Goal: Ask a question

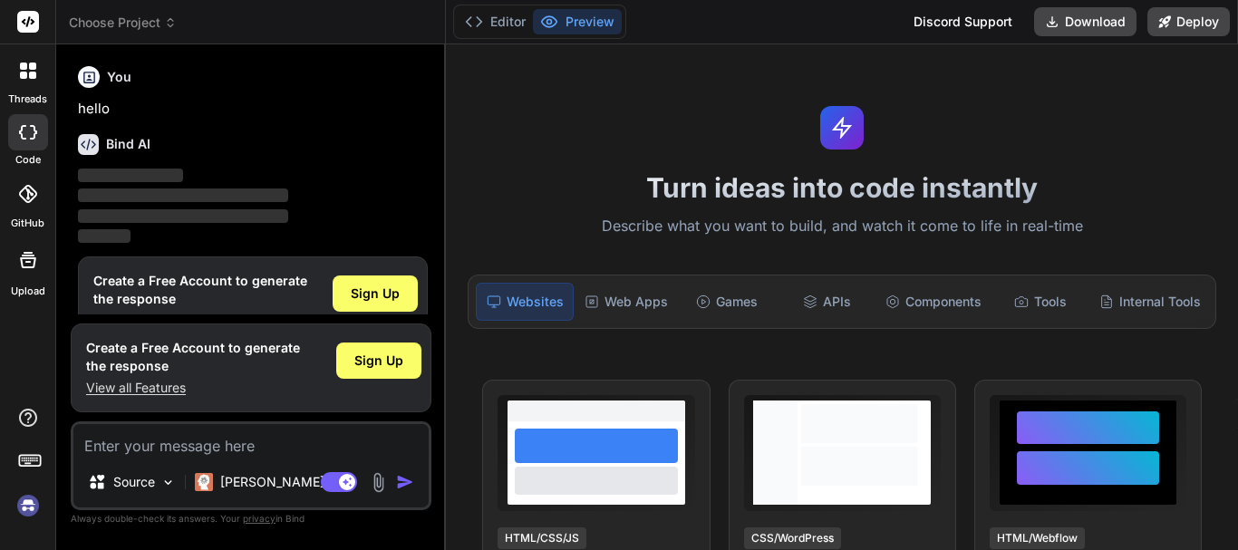
scroll to position [40, 0]
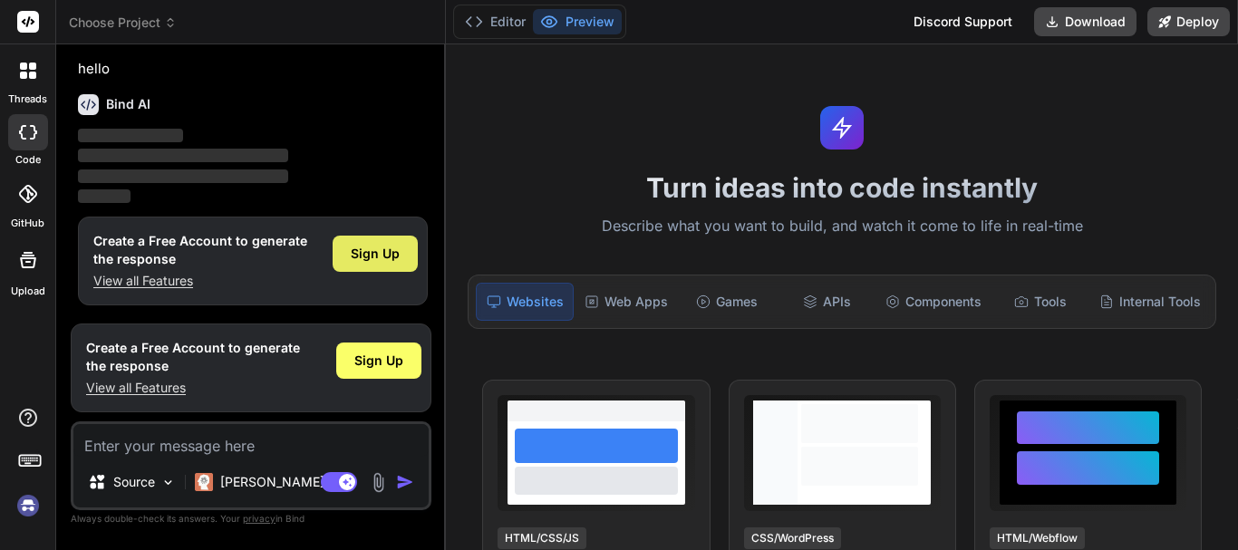
click at [364, 245] on span "Sign Up" at bounding box center [375, 254] width 49 height 18
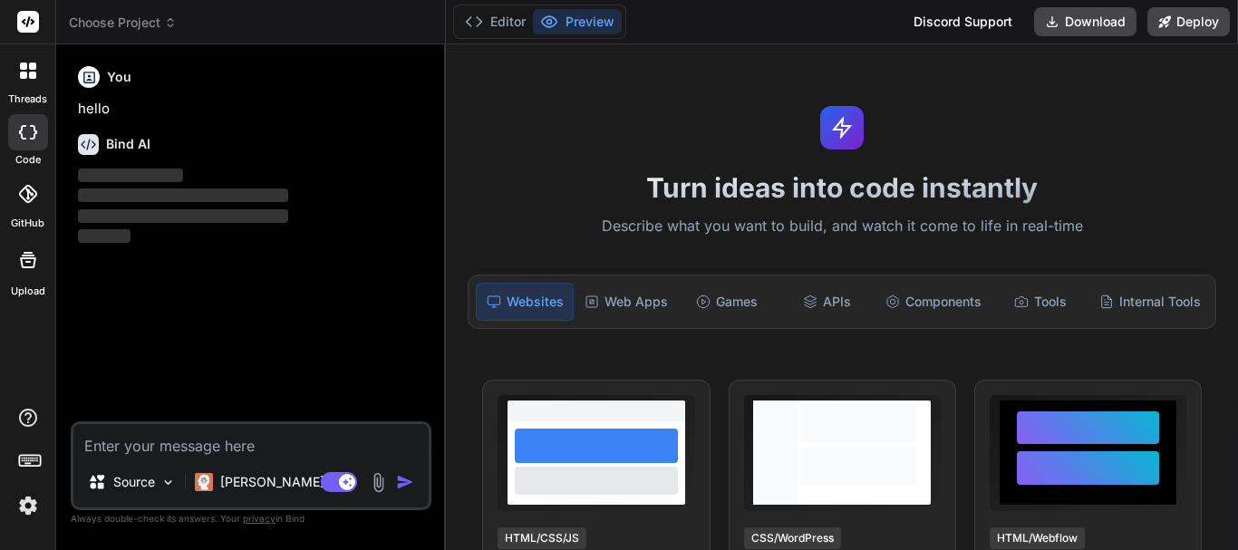
scroll to position [0, 0]
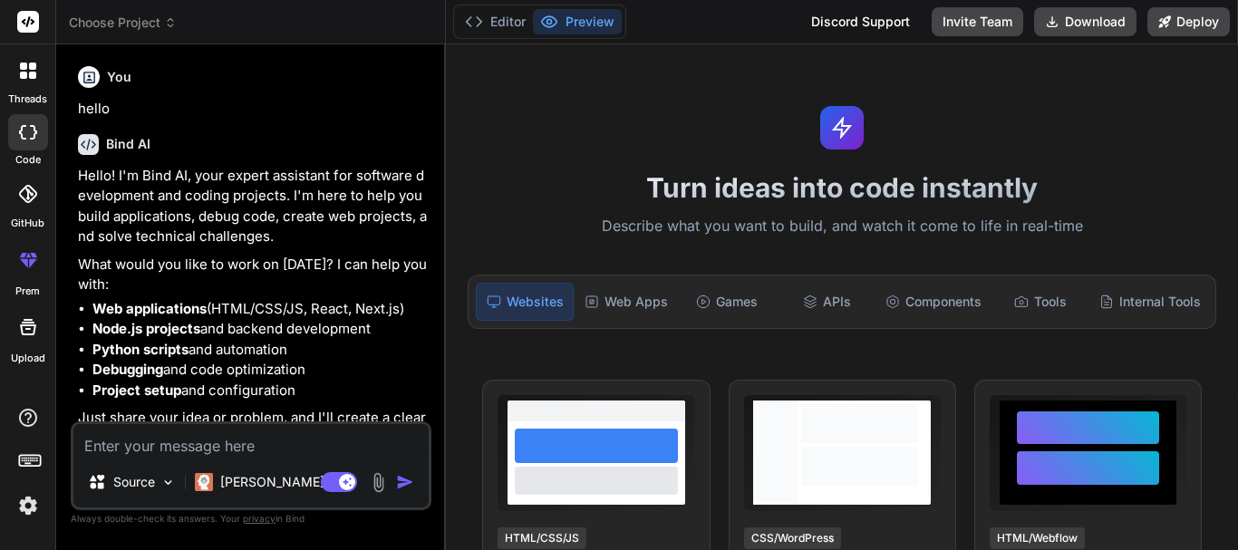
type textarea "x"
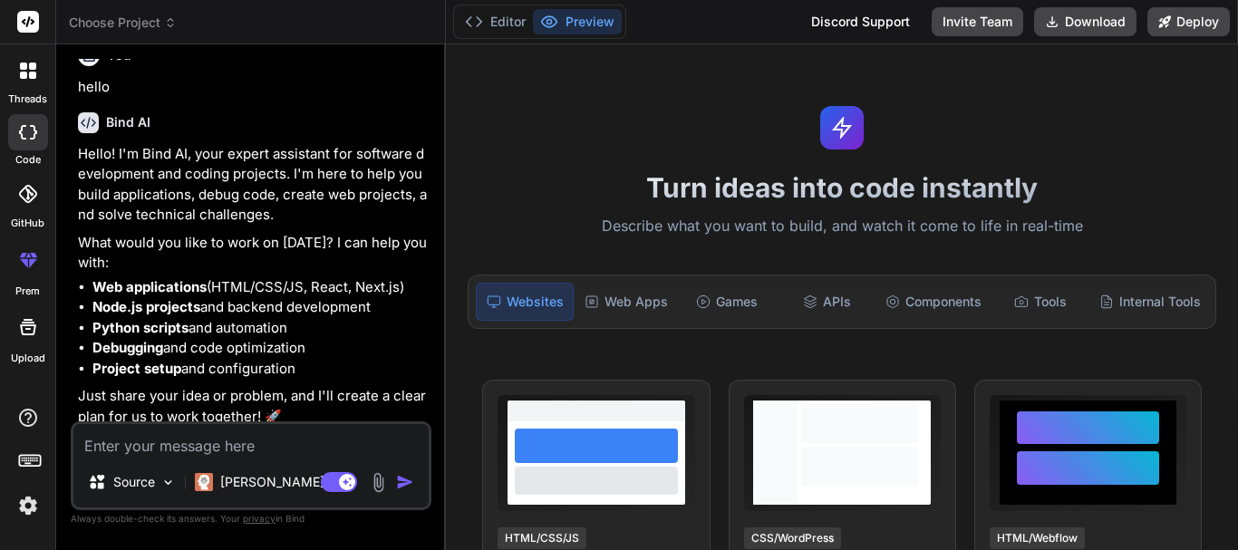
scroll to position [31, 0]
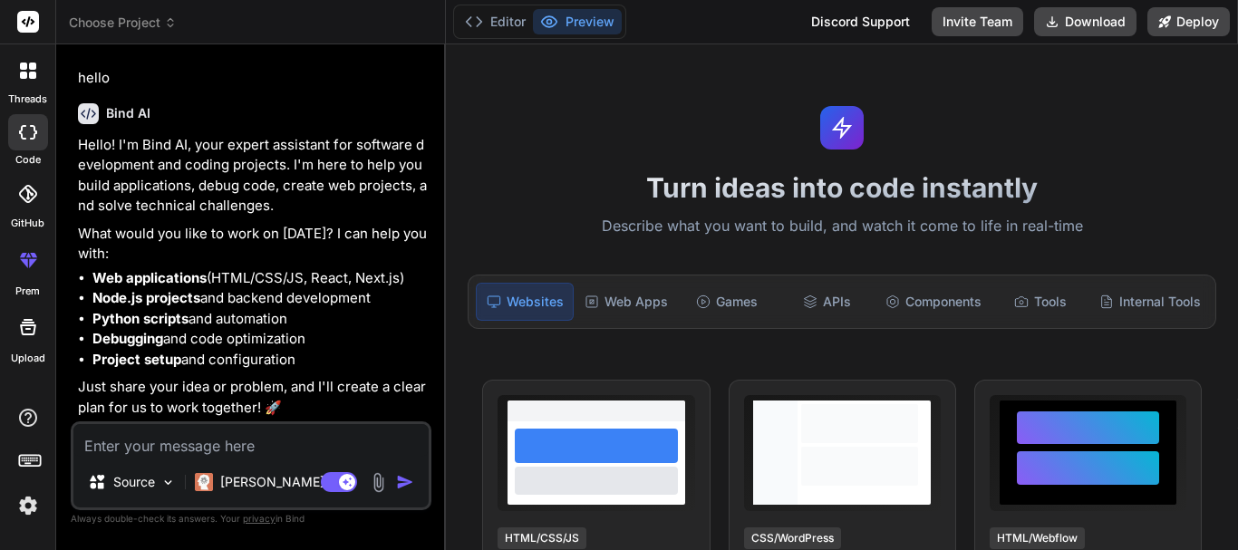
click at [179, 446] on textarea at bounding box center [250, 440] width 355 height 33
type textarea "i"
type textarea "x"
type textarea "i"
type textarea "x"
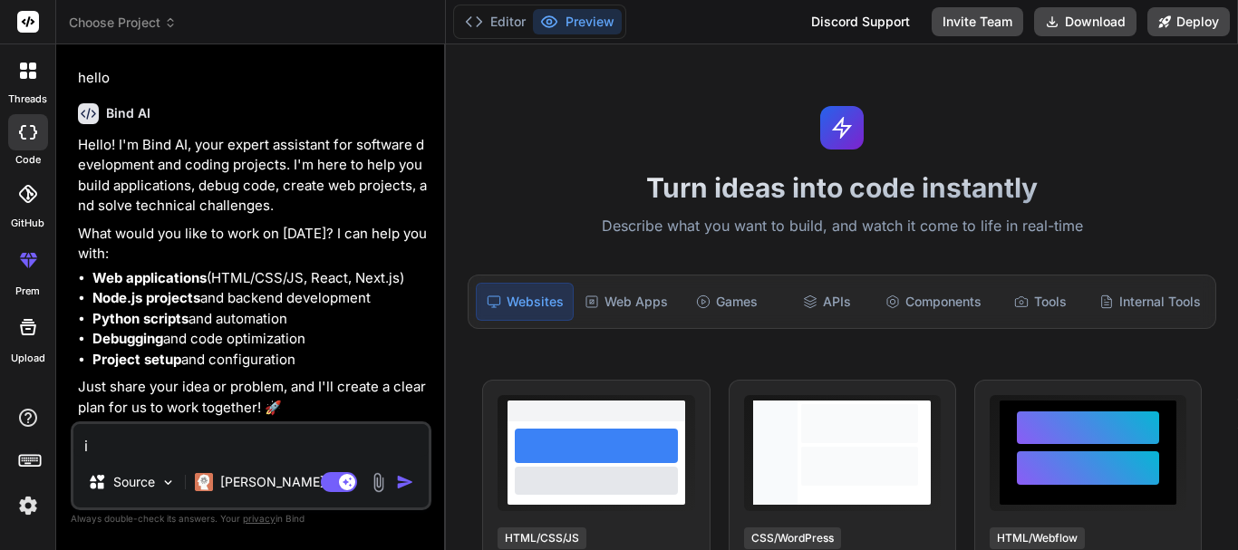
type textarea "i n"
type textarea "x"
type textarea "i ne"
type textarea "x"
type textarea "i nee"
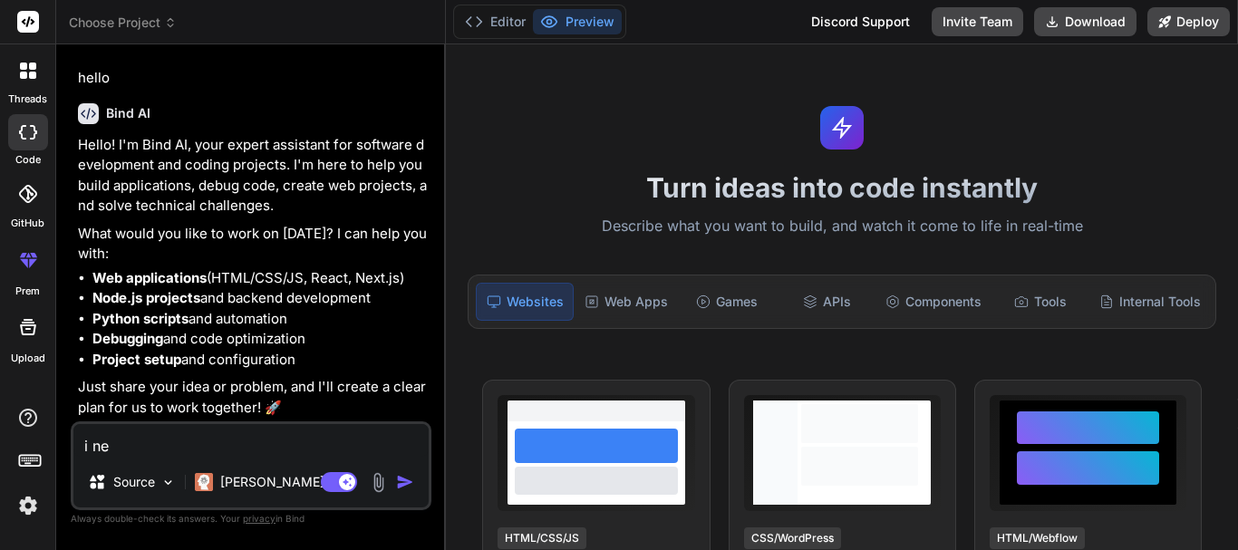
type textarea "x"
type textarea "i need"
type textarea "x"
type textarea "i need"
type textarea "x"
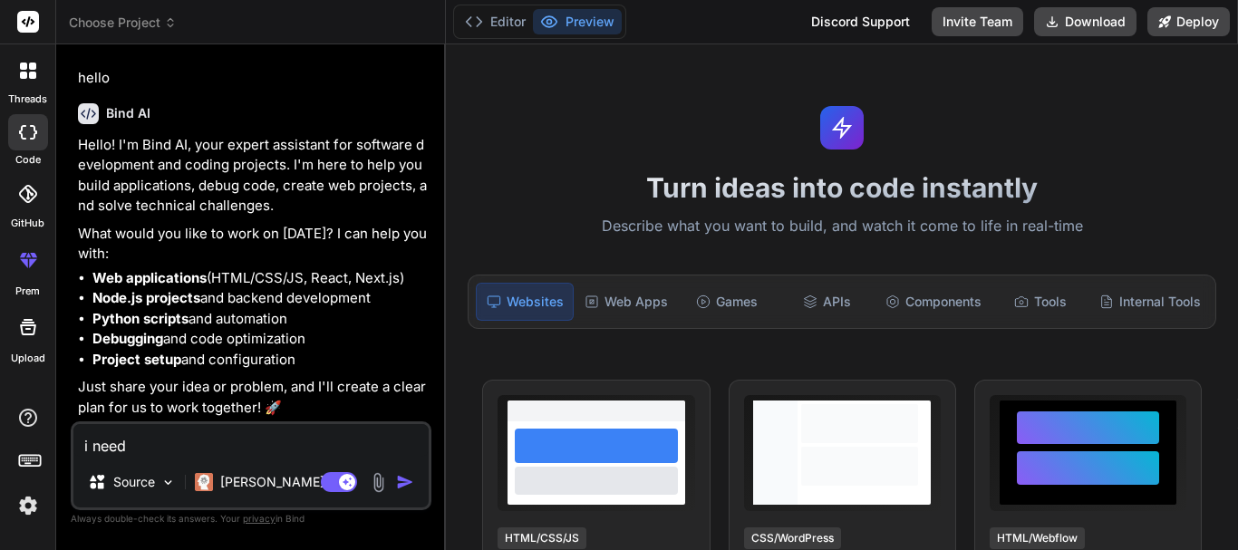
type textarea "i need t"
type textarea "x"
type textarea "i need to"
type textarea "x"
type textarea "i need to"
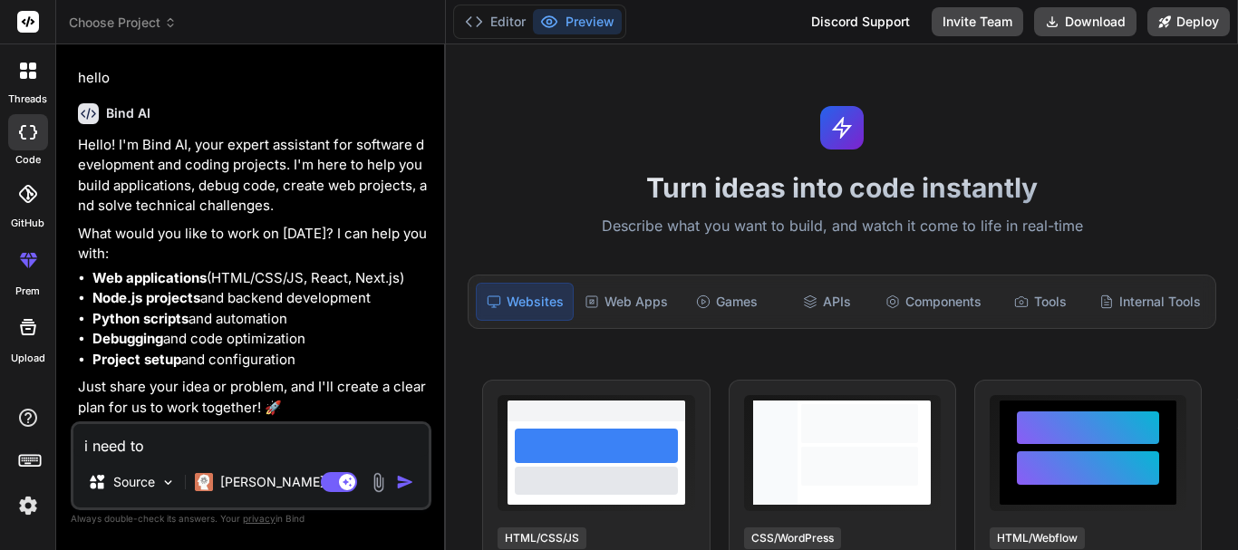
type textarea "x"
type textarea "i need to p"
type textarea "x"
type textarea "i need to pr"
type textarea "x"
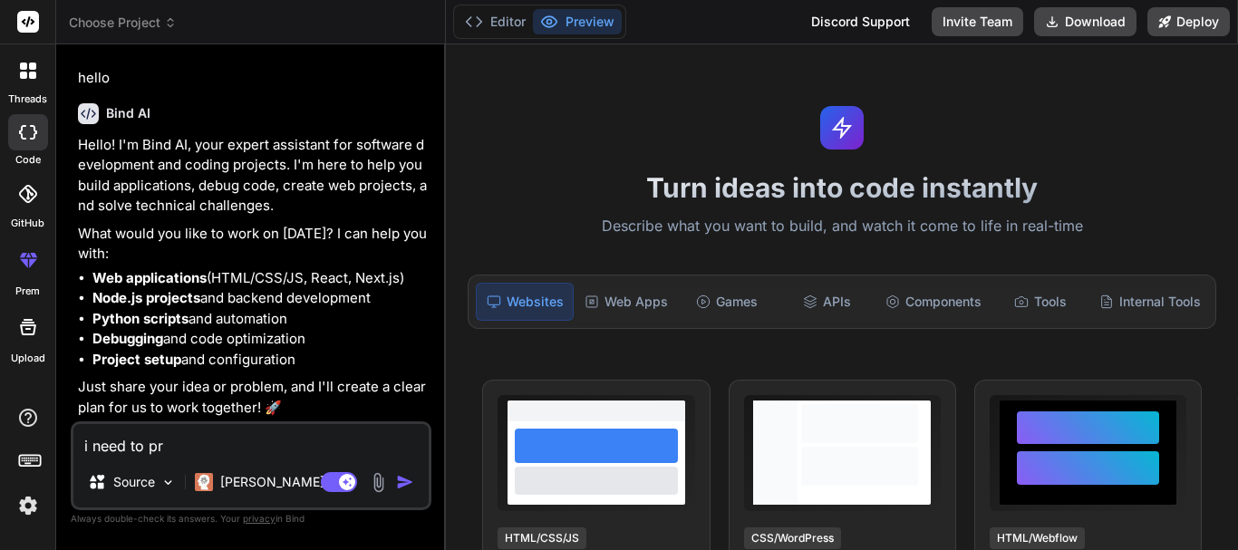
type textarea "i need to pre"
type textarea "x"
type textarea "i need to prep"
type textarea "x"
type textarea "i need to prepa"
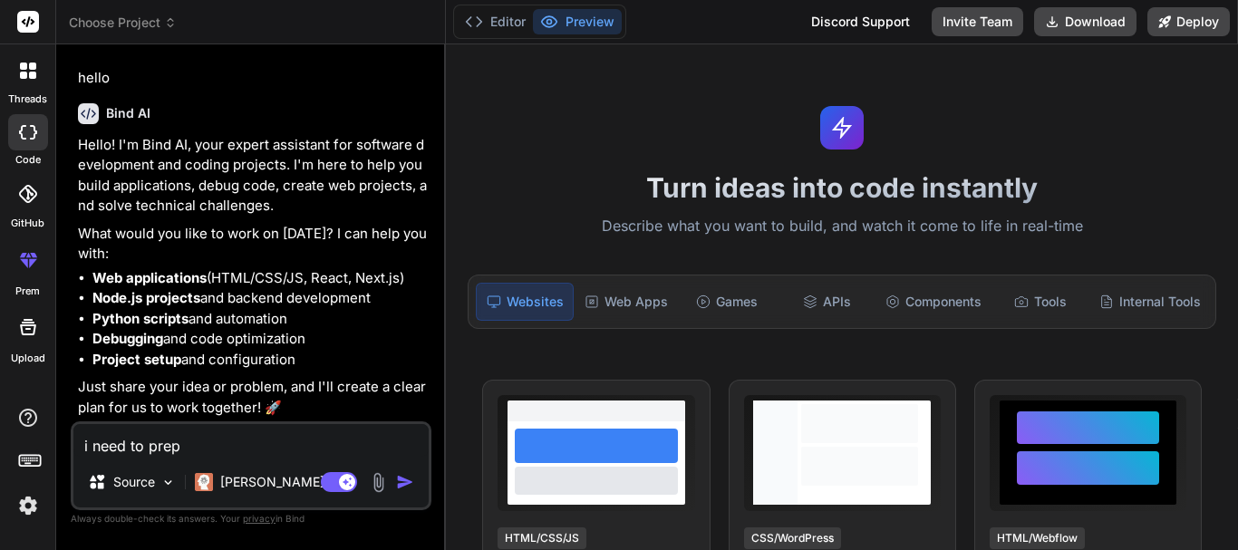
type textarea "x"
type textarea "i need to prepar"
type textarea "x"
type textarea "i need to prepare"
type textarea "x"
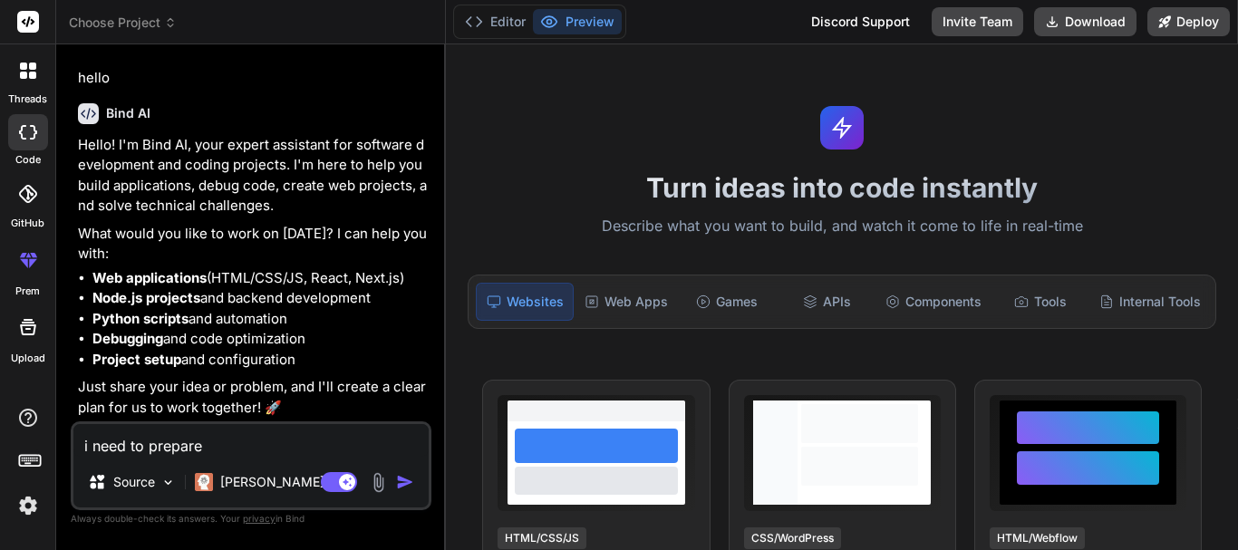
type textarea "i need to prepare"
type textarea "x"
type textarea "i need to prepare d"
type textarea "x"
type textarea "i need to prepare da"
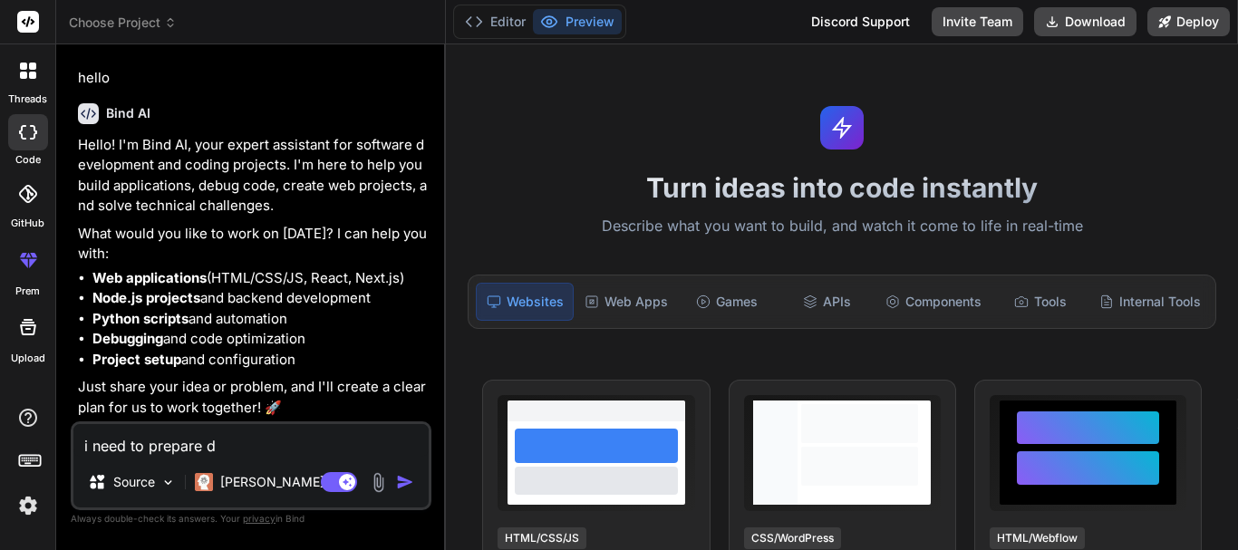
type textarea "x"
type textarea "i need to prepare dat"
type textarea "x"
type textarea "i need to prepare data"
type textarea "x"
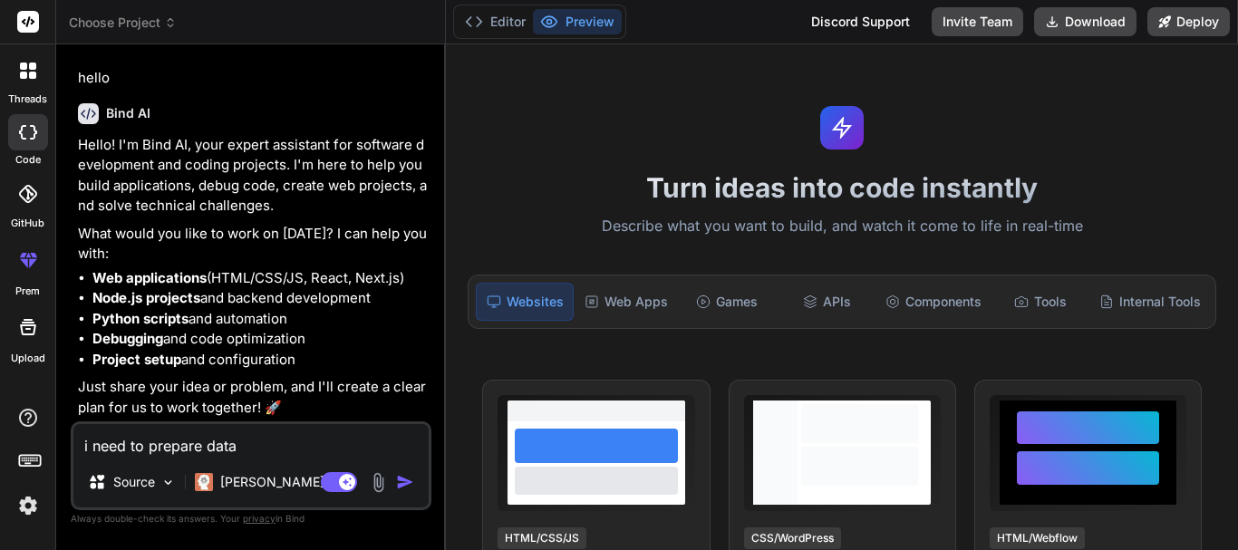
type textarea "i need to prepare datab"
type textarea "x"
type textarea "i need to prepare databa"
type textarea "x"
type textarea "i need to prepare databas"
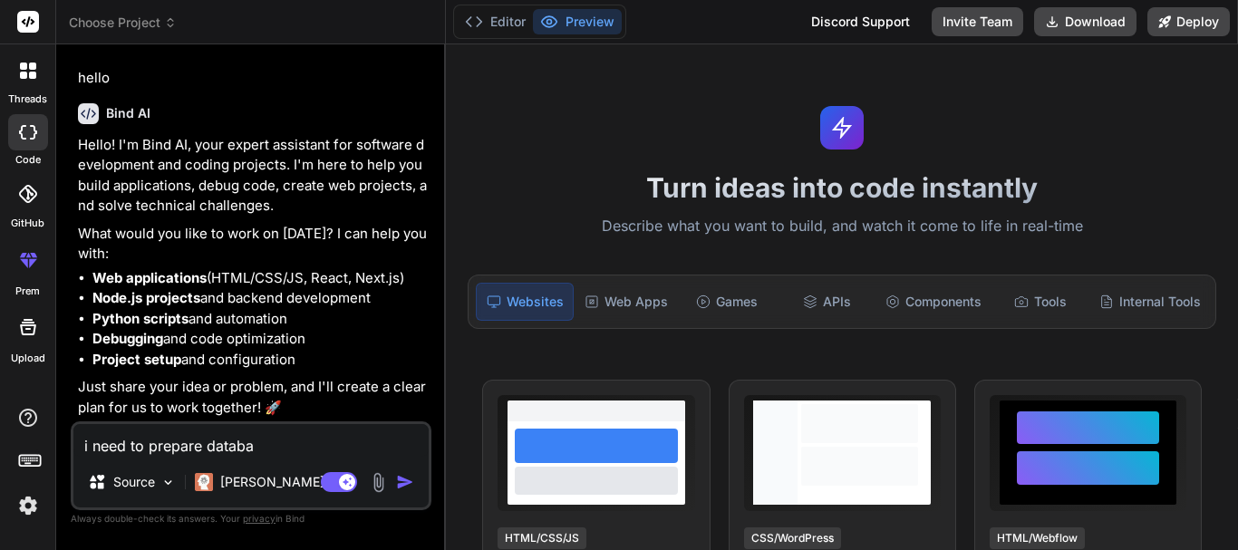
type textarea "x"
type textarea "i need to prepare database"
type textarea "x"
type textarea "i need to prepare database"
type textarea "x"
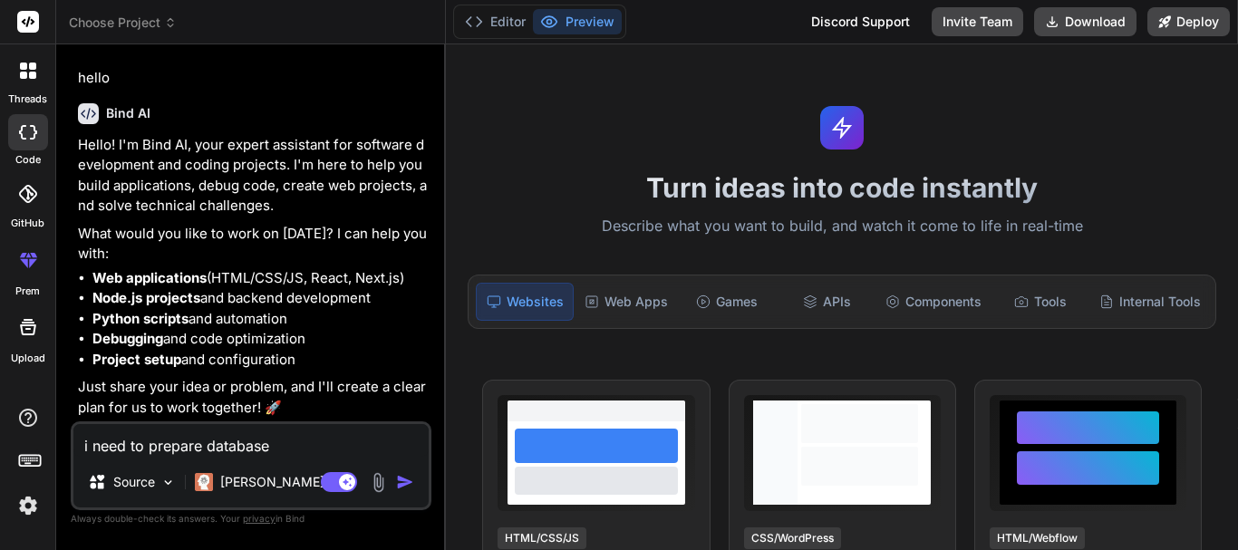
type textarea "i need to prepare database f"
type textarea "x"
type textarea "i need to prepare database fo"
type textarea "x"
type textarea "i need to prepare database for"
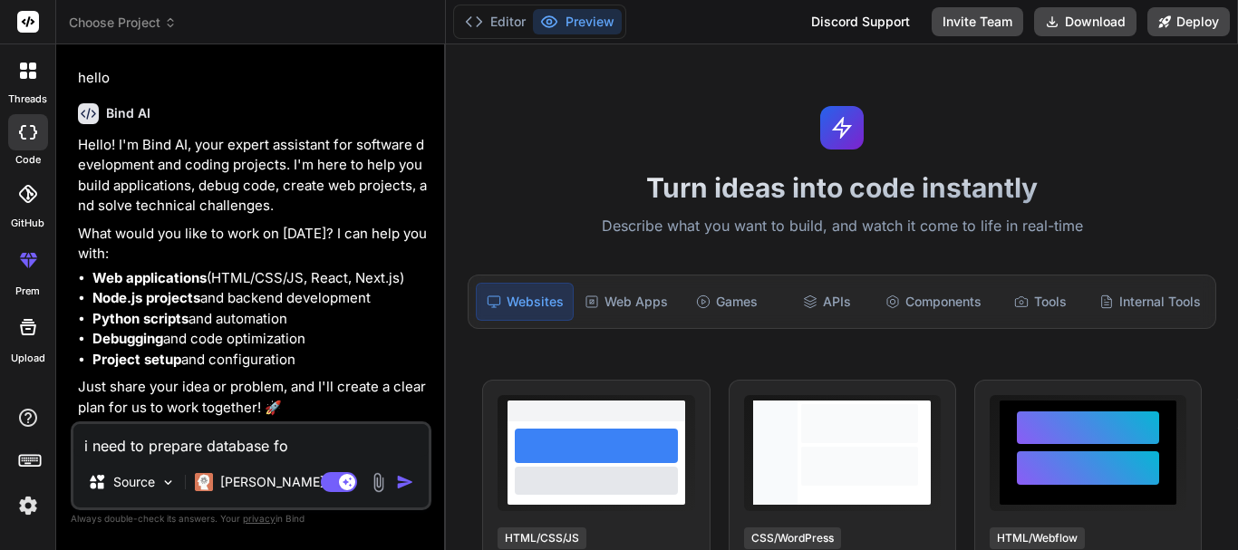
type textarea "x"
type textarea "i need to prepare database for"
type textarea "x"
type textarea "i need to prepare database for i"
type textarea "x"
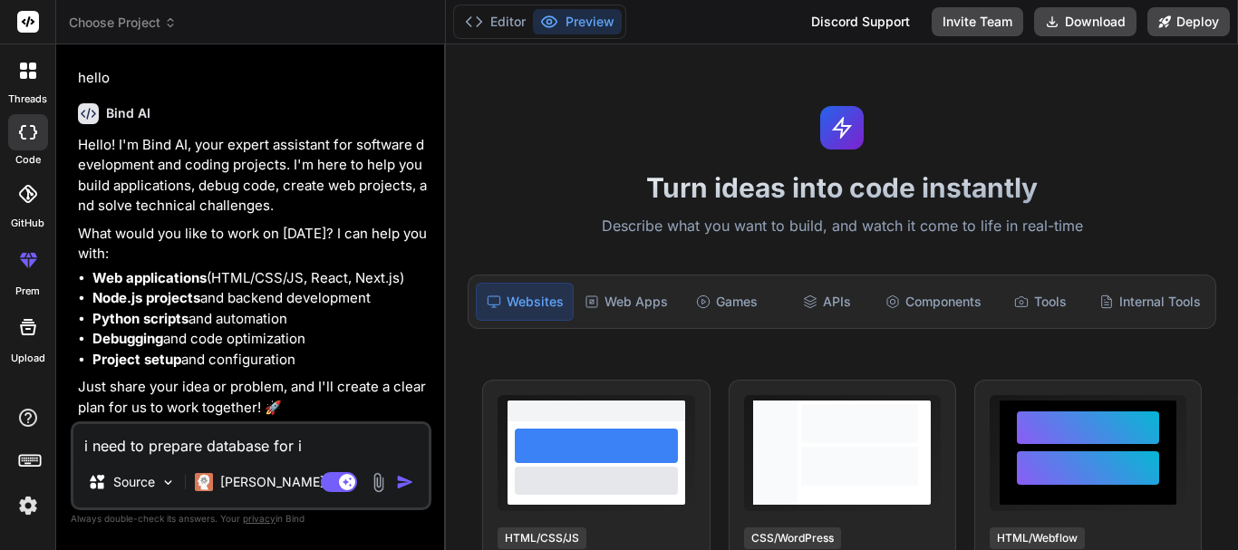
type textarea "i need to prepare database for in"
type textarea "x"
type textarea "i need to prepare database for int"
type textarea "x"
type textarea "i need to prepare database for inte"
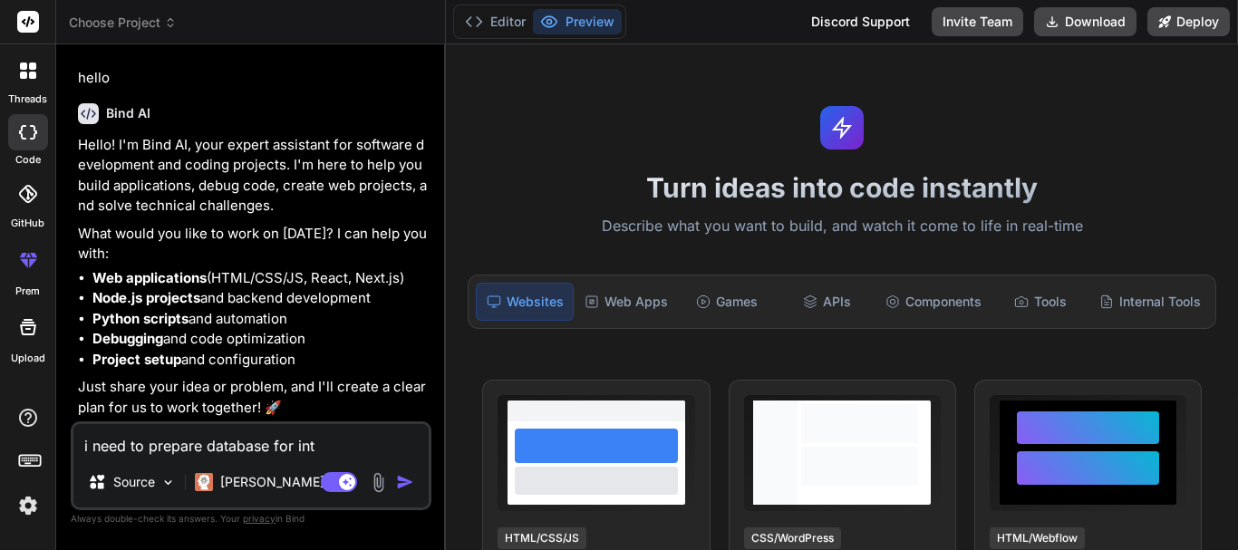
type textarea "x"
type textarea "i need to prepare database for inter"
type textarea "x"
type textarea "i need to prepare database for interv"
type textarea "x"
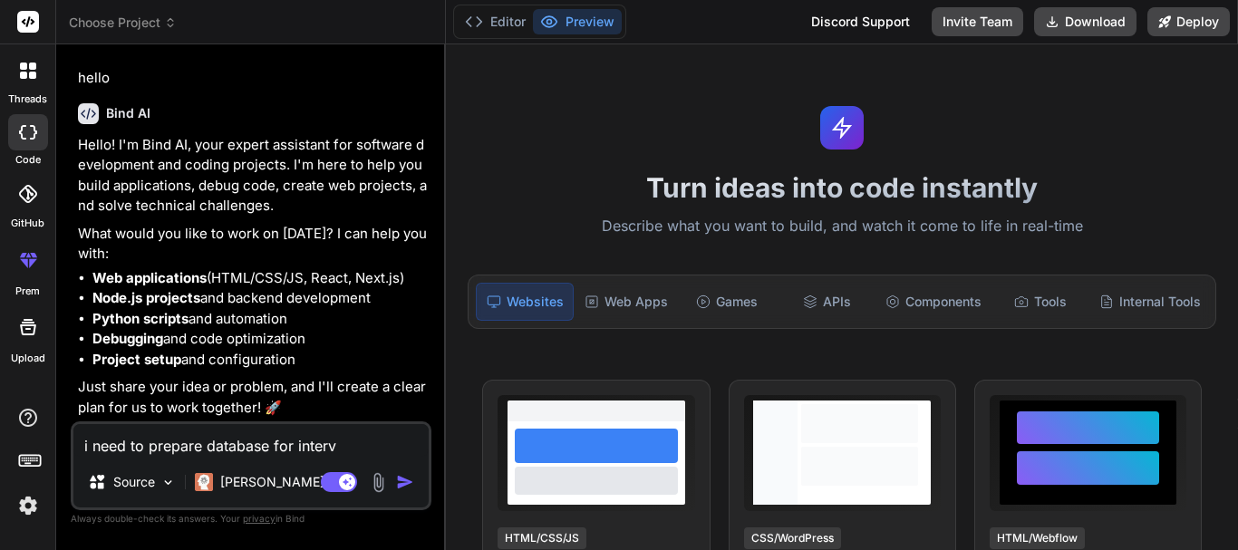
type textarea "i need to prepare database for intervi"
type textarea "x"
type textarea "i need to prepare database for intervie"
type textarea "x"
type textarea "i need to prepare database for interview"
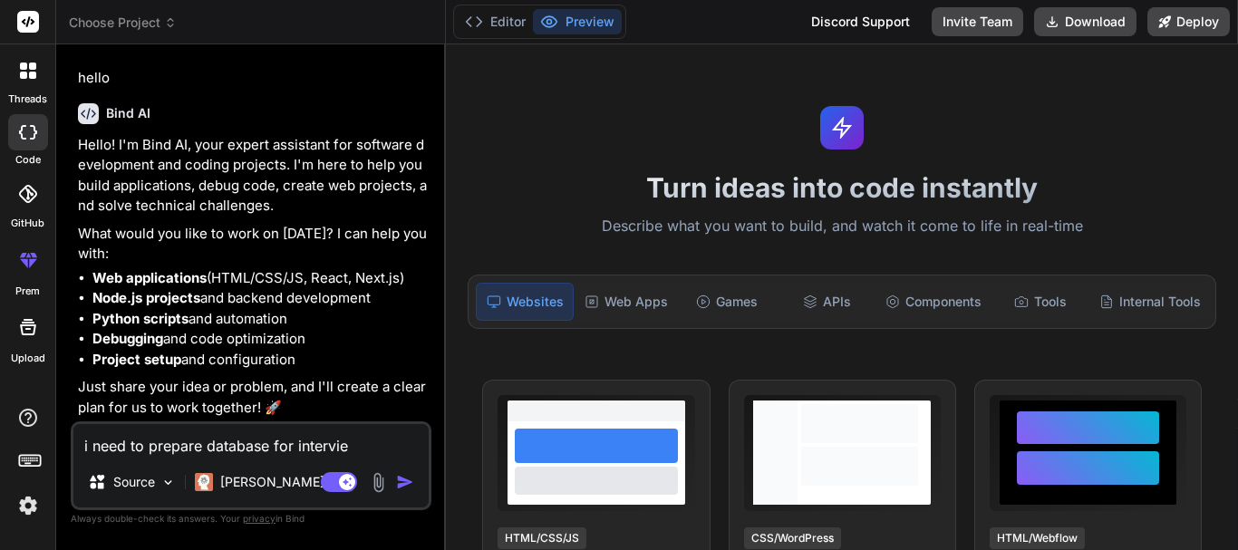
type textarea "x"
type textarea "i need to prepare database for interview"
type textarea "x"
type textarea "i need to prepare database for interview a"
type textarea "x"
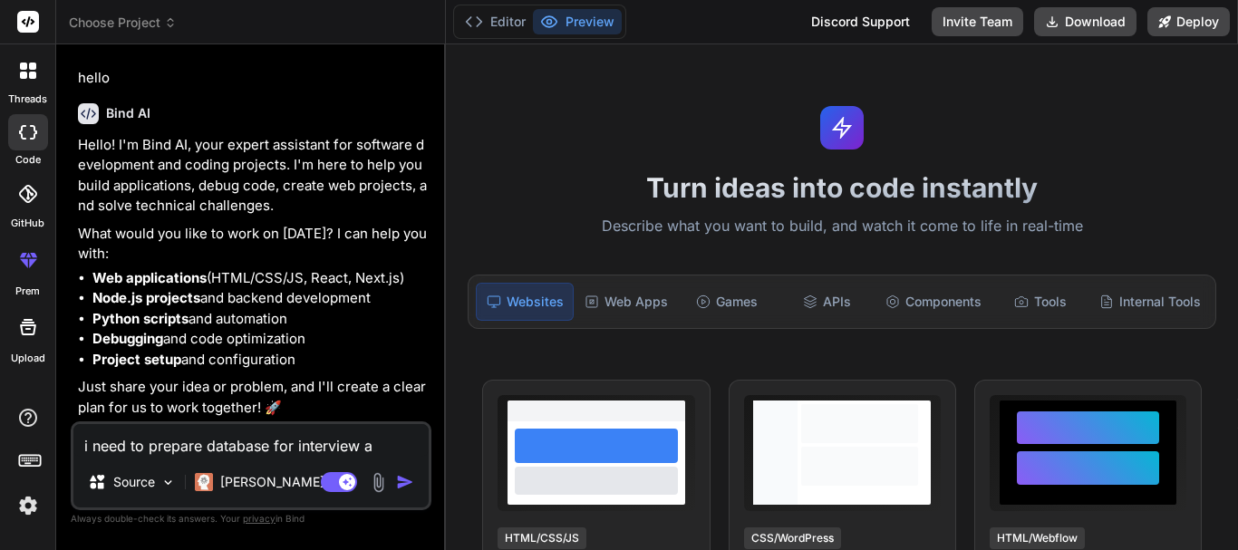
type textarea "i need to prepare database for interview as"
type textarea "x"
type textarea "i need to prepare database for interview as"
type textarea "x"
type textarea "i need to prepare database for interview as a"
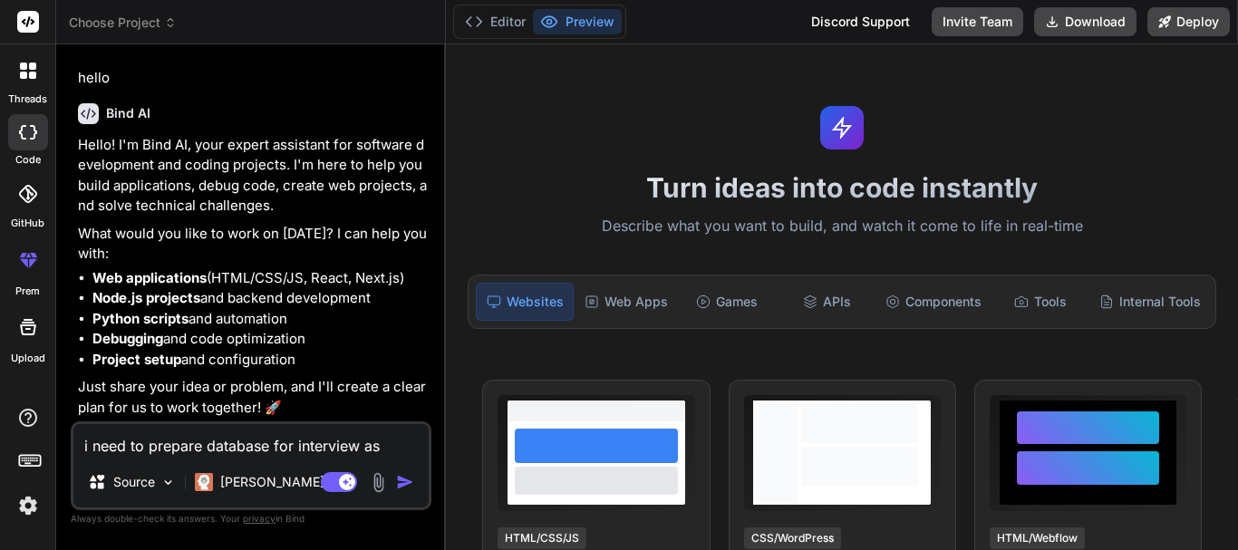
type textarea "x"
type textarea "i need to prepare database for interview as a"
type textarea "x"
type textarea "i need to prepare database for interview as a 1"
type textarea "x"
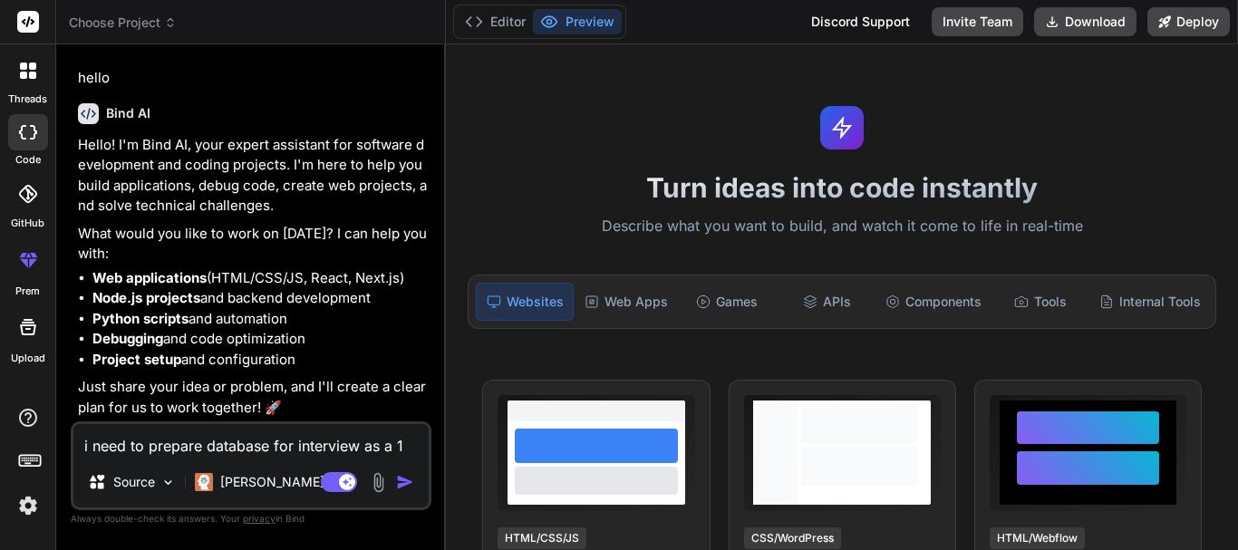
type textarea "i need to prepare database for interview as a 1"
type textarea "x"
type textarea "i need to prepare database for interview as a 1 y"
type textarea "x"
type textarea "i need to prepare database for interview as a 1 ye"
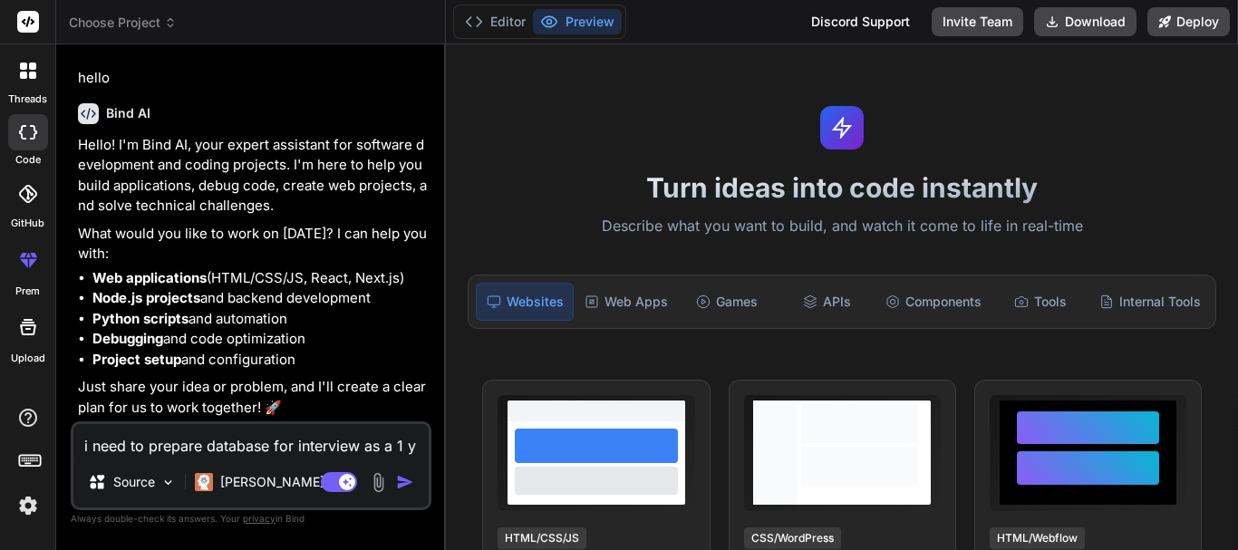
type textarea "x"
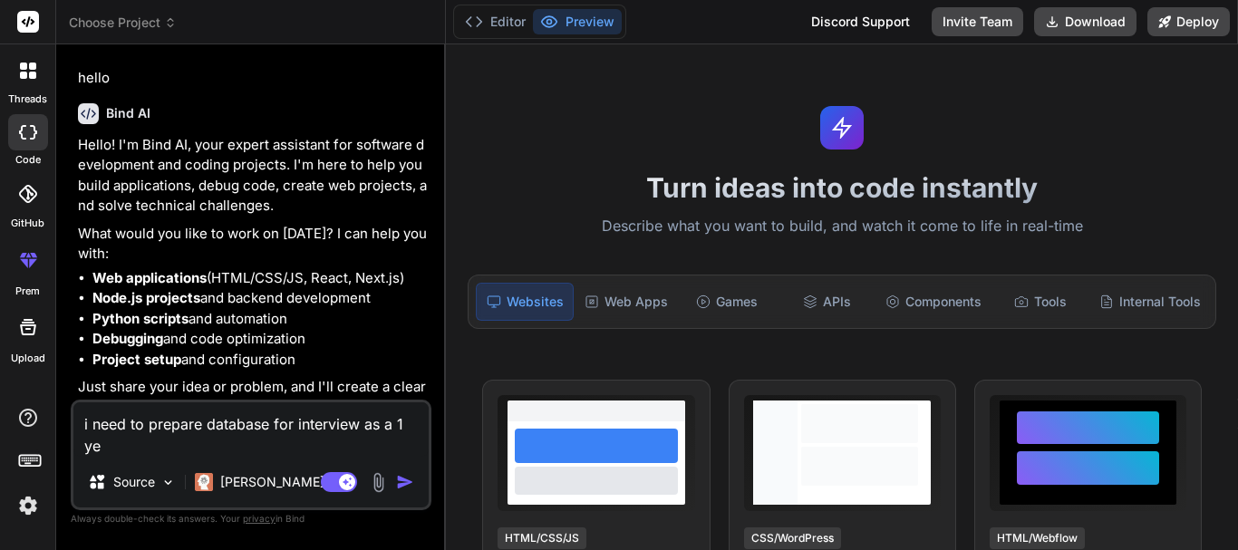
type textarea "i need to prepare database for interview as a 1 yea"
type textarea "x"
type textarea "i need to prepare database for interview as a 1 year"
type textarea "x"
type textarea "i need to prepare database for interview as a 1 year"
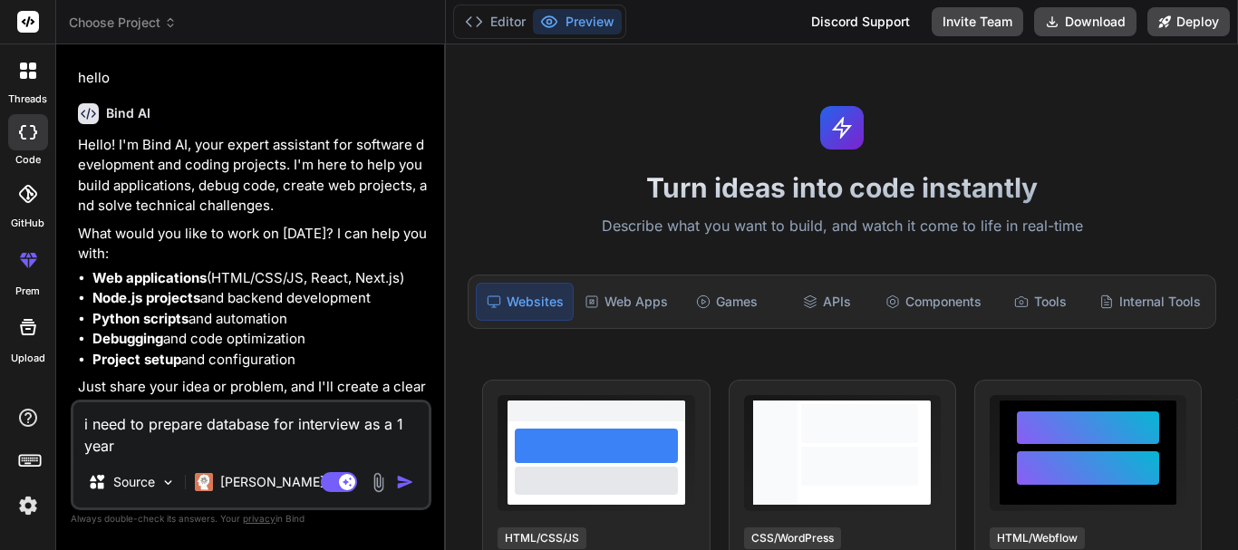
type textarea "x"
type textarea "i need to prepare database for interview as a 1 year c"
type textarea "x"
type textarea "i need to prepare database for interview as a 1 year ca"
type textarea "x"
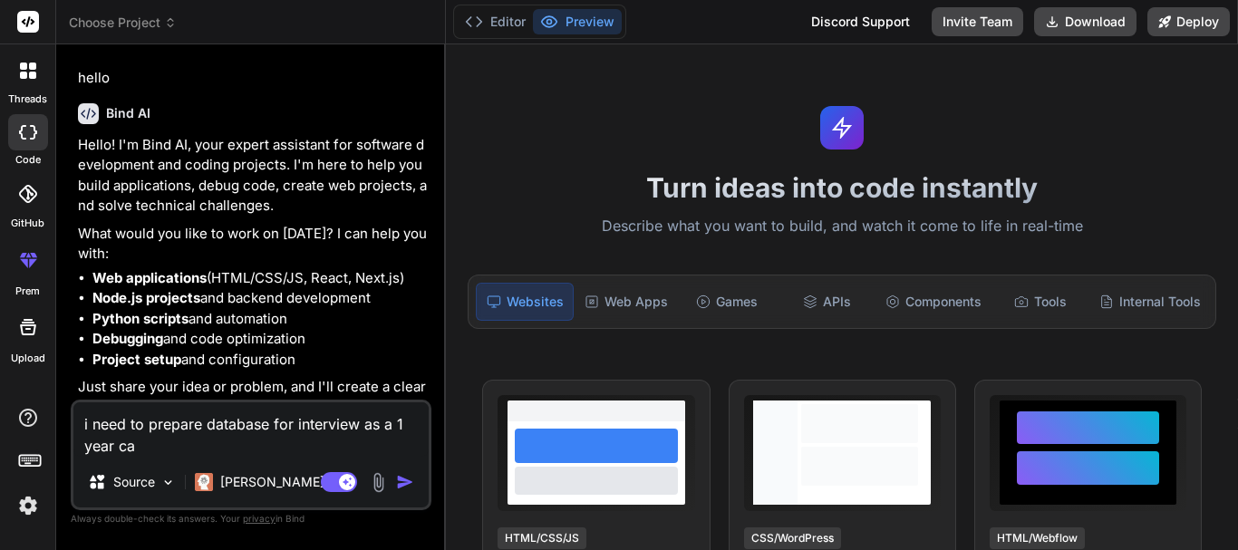
type textarea "i need to prepare database for interview as a 1 year can"
type textarea "x"
type textarea "i need to prepare database for interview as a 1 year cand"
type textarea "x"
type textarea "i need to prepare database for interview as a 1 year [PERSON_NAME]"
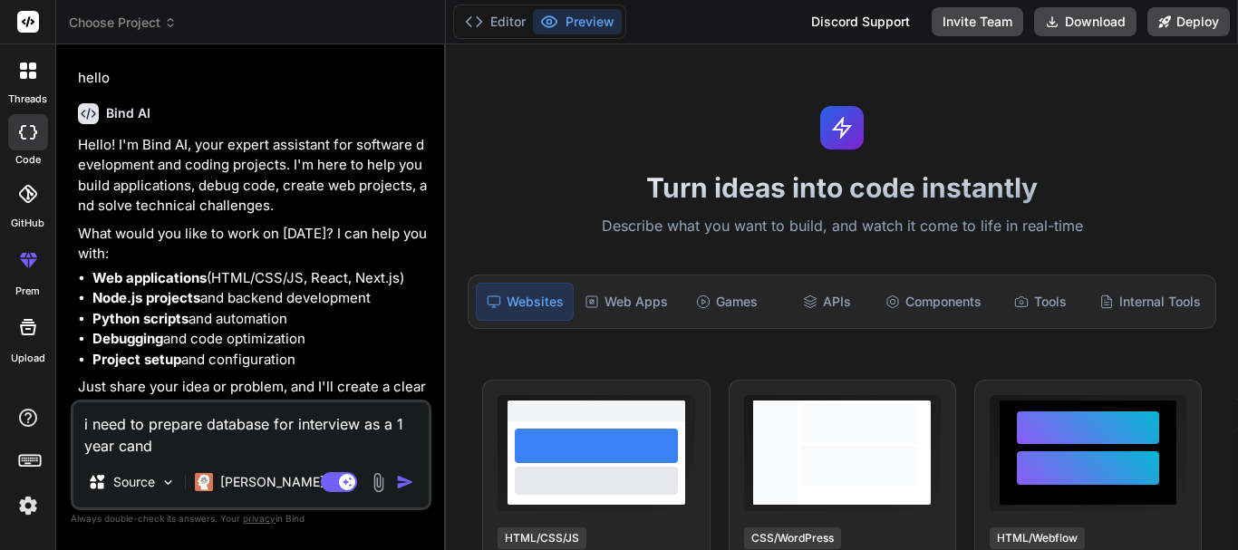
type textarea "x"
type textarea "i need to prepare database for interview as a 1 year candid"
type textarea "x"
type textarea "i need to prepare database for interview as a 1 year candida"
type textarea "x"
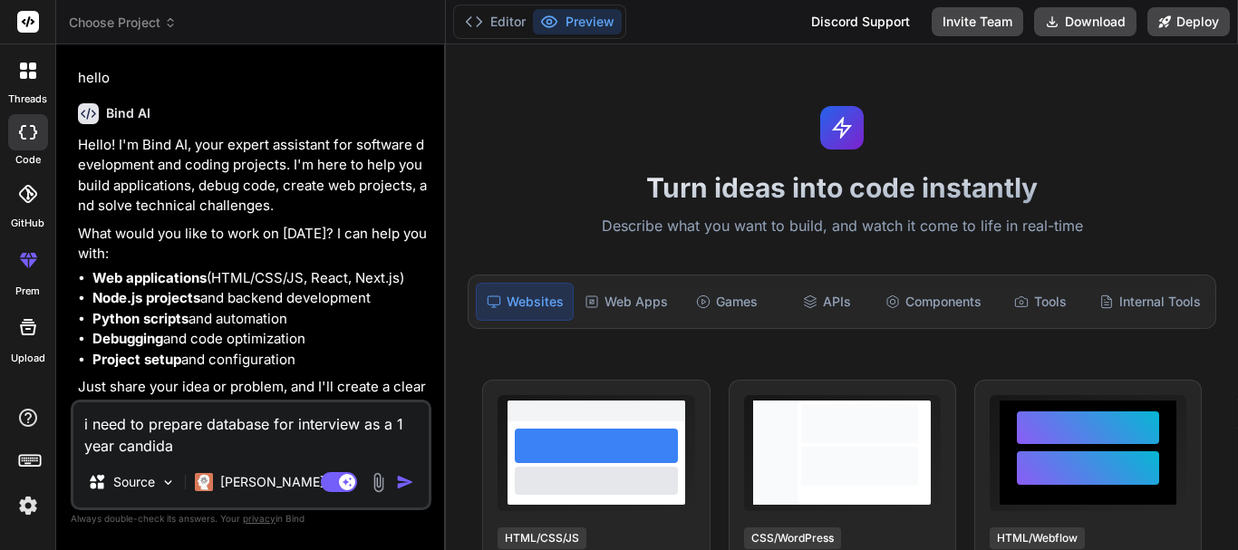
type textarea "i need to prepare database for interview as a 1 year candidat"
type textarea "x"
type textarea "i need to prepare database for interview as a 1 year candidate"
type textarea "x"
type textarea "i need to prepare database for interview as a 1 year candidate"
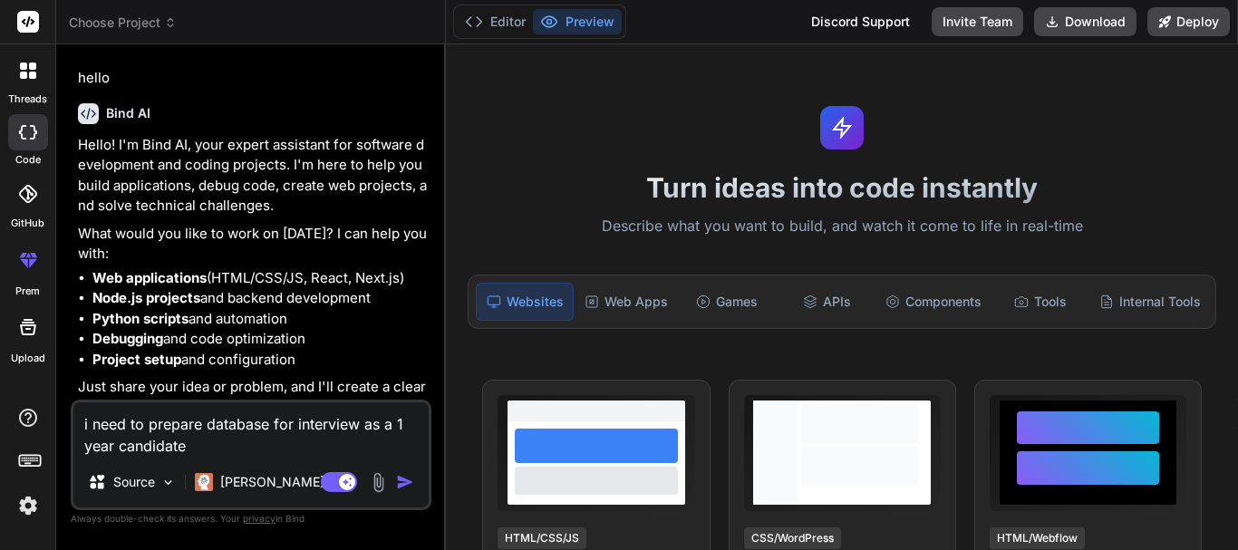
type textarea "x"
type textarea "i need to prepare database for interview as a 1 year candidate w"
type textarea "x"
type textarea "i need to prepare database for interview as a 1 year candidate wh"
type textarea "x"
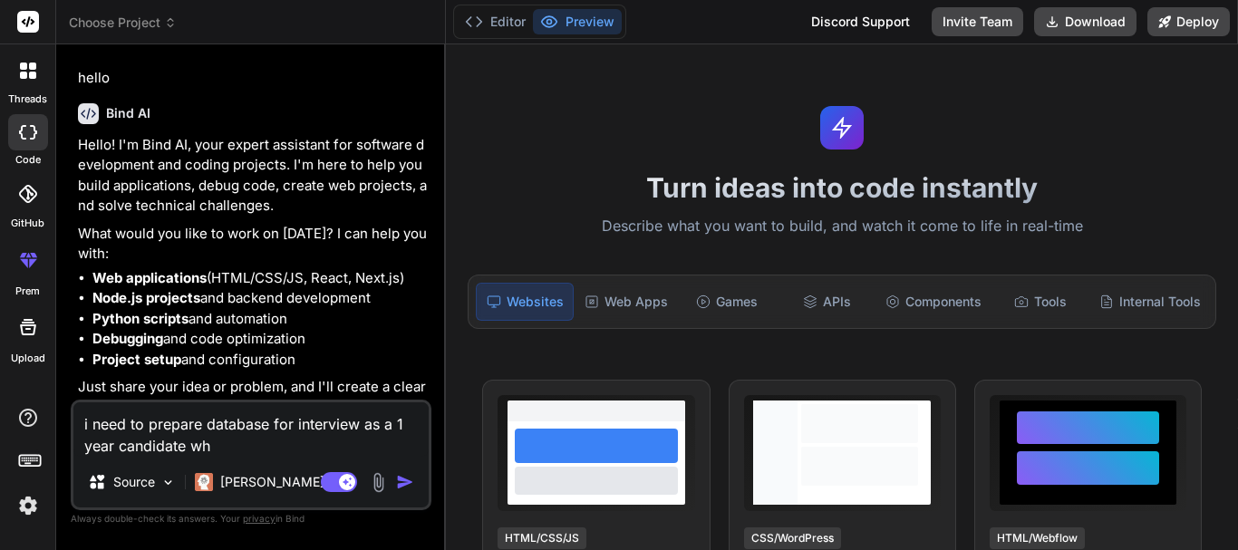
type textarea "i need to prepare database for interview as a 1 year candidate wha"
type textarea "x"
type textarea "i need to prepare database for interview as a 1 year candidate what"
type textarea "x"
type textarea "i need to prepare database for interview as a 1 year candidate what"
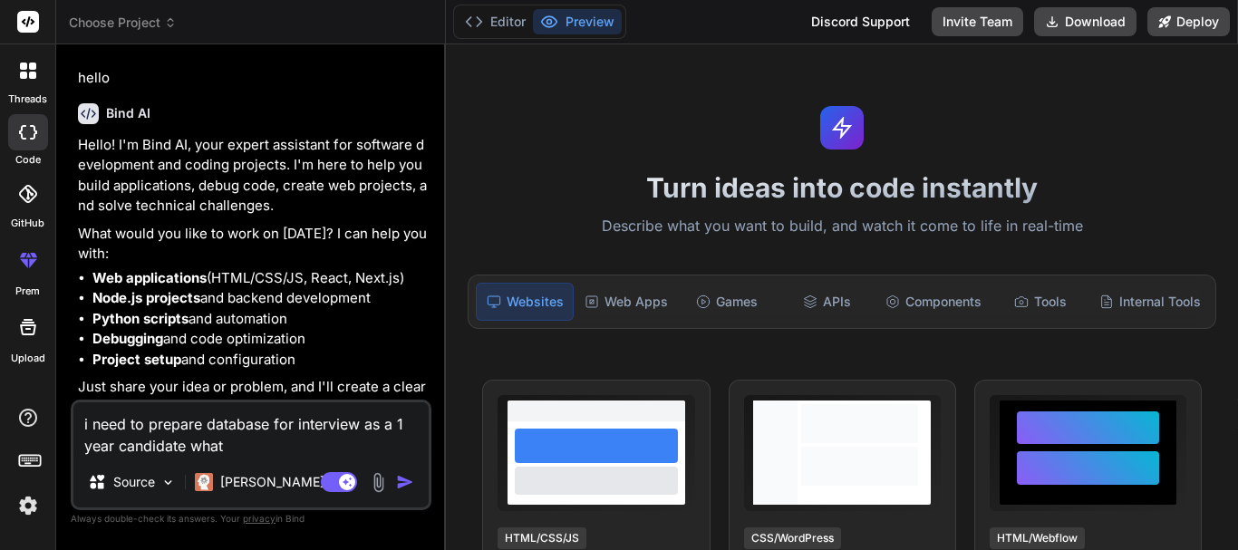
type textarea "x"
type textarea "i need to prepare database for interview as a 1 year candidate what t"
type textarea "x"
type textarea "i need to prepare database for interview as a 1 year candidate what ti"
type textarea "x"
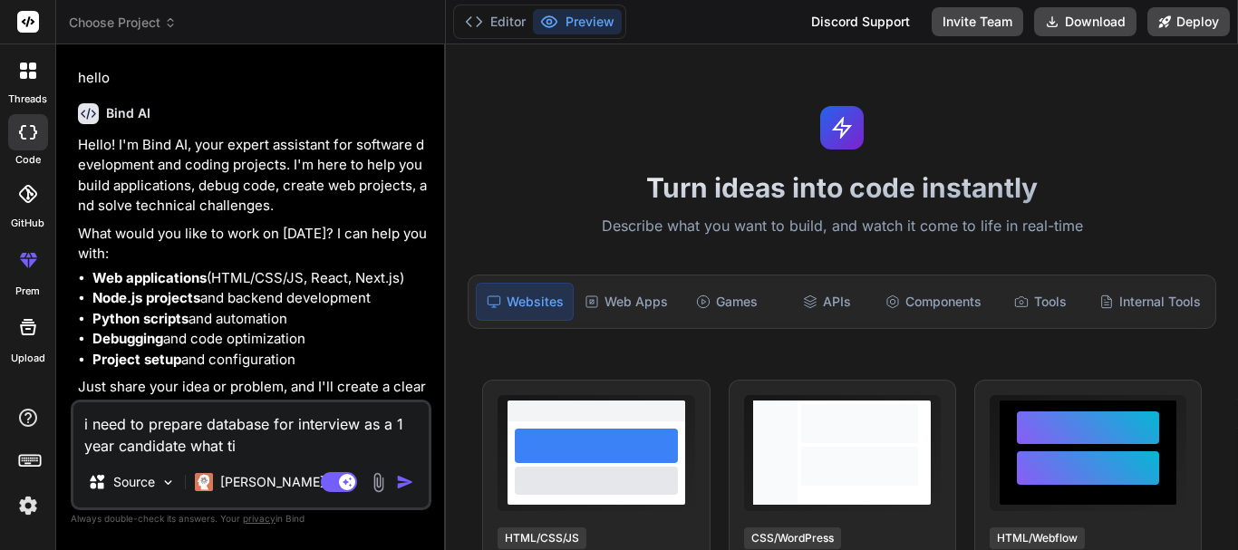
type textarea "i need to prepare database for interview as a 1 year candidate what t"
type textarea "x"
type textarea "i need to prepare database for interview as a 1 year candidate what to"
type textarea "x"
type textarea "i need to prepare database for interview as a 1 year candidate what top"
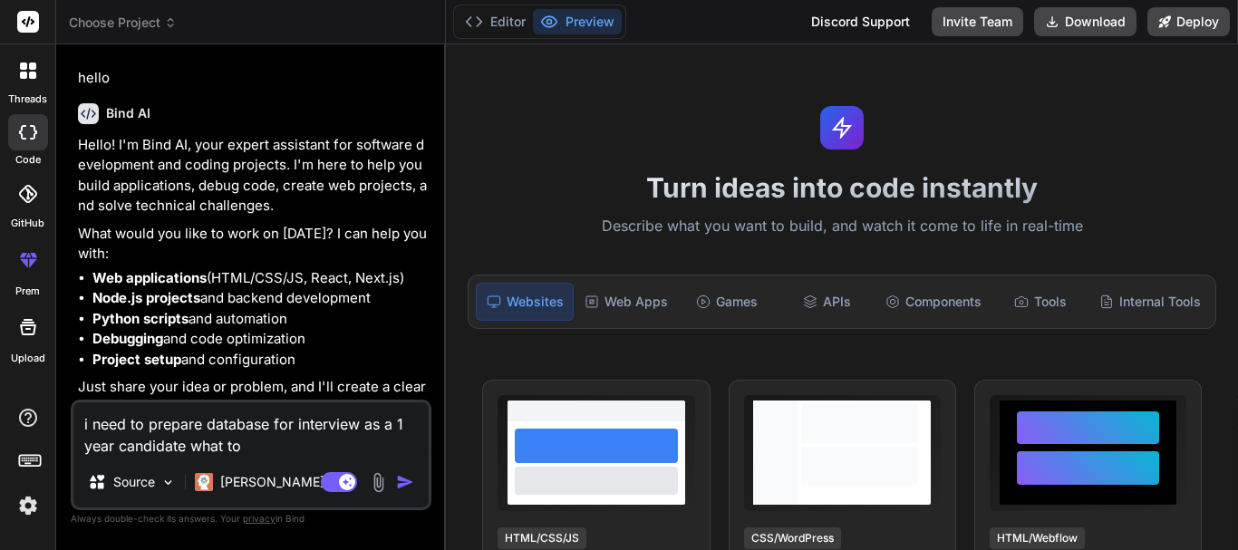
type textarea "x"
type textarea "i need to prepare database for interview as a 1 year candidate what [PERSON_NAM…"
type textarea "x"
type textarea "i need to prepare database for interview as a 1 year candidate what topic"
type textarea "x"
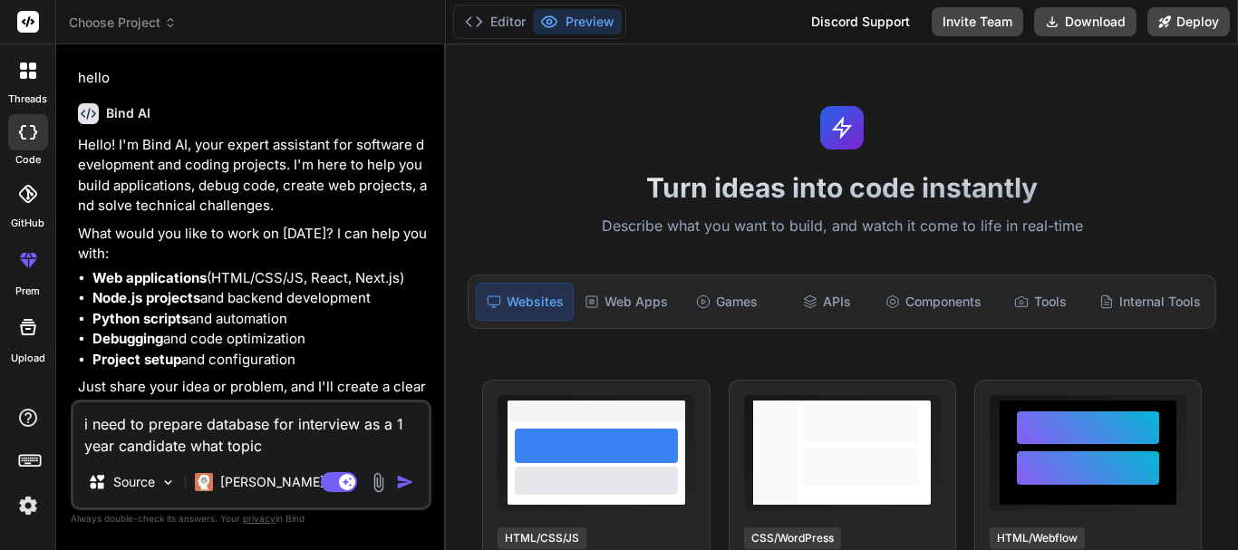
type textarea "i need to prepare database for interview as a 1 year candidate what topic"
type textarea "x"
type textarea "i need to prepare database for interview as a 1 year candidate what topic s"
type textarea "x"
type textarea "i need to prepare database for interview as a 1 year candidate what topic sh"
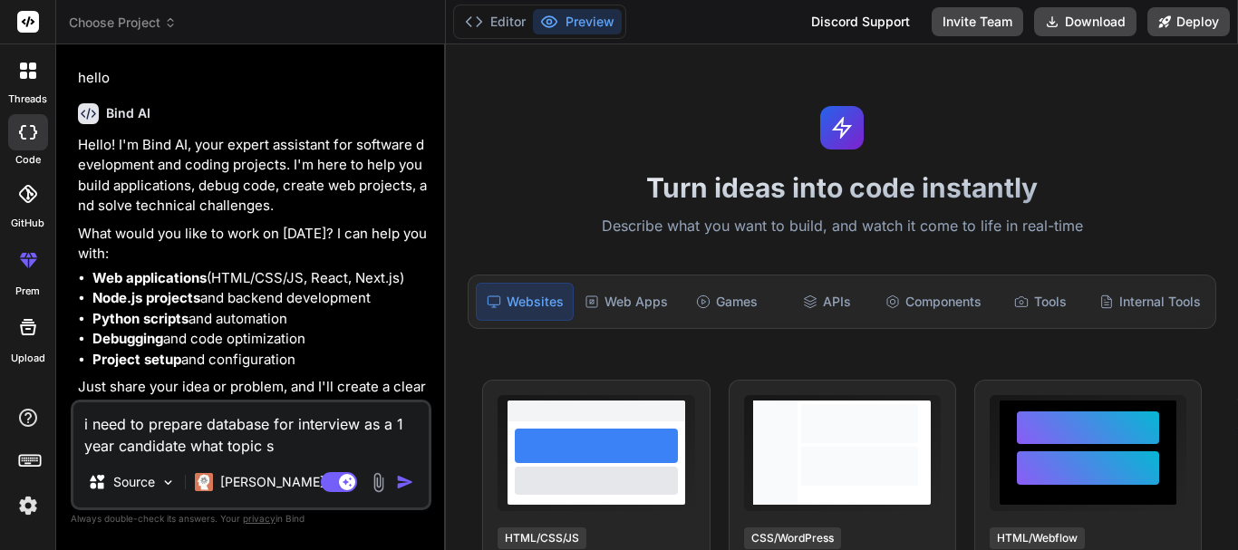
type textarea "x"
type textarea "i need to prepare database for interview as a 1 year candidate what topic sho"
type textarea "x"
type textarea "i need to prepare database for interview as a 1 year candidate what topic shou"
type textarea "x"
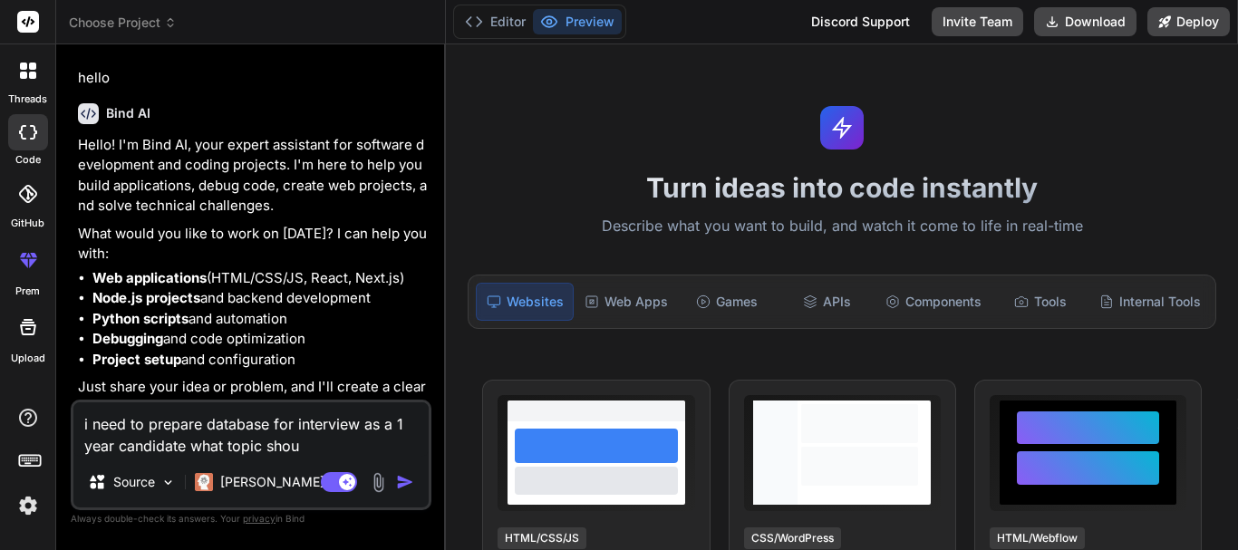
type textarea "i need to prepare database for interview as a 1 year candidate what topic shoul"
type textarea "x"
type textarea "i need to prepare database for interview as a 1 year candidate what topic should"
type textarea "x"
type textarea "i need to prepare database for interview as a 1 year candidate what topic should"
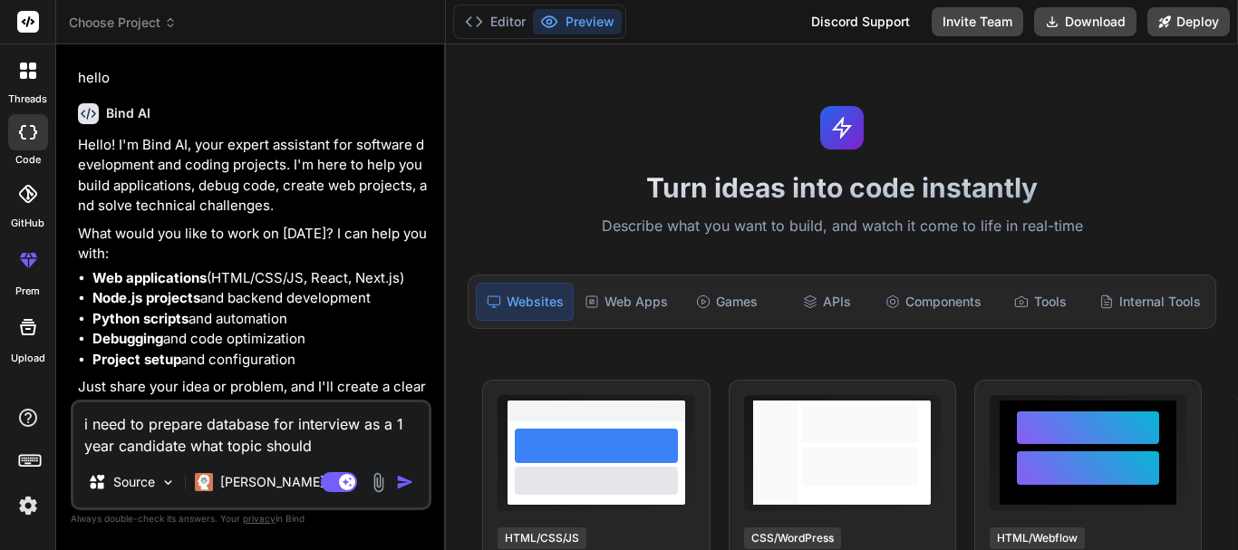
type textarea "x"
type textarea "i need to prepare database for interview as a 1 year candidate what topic shoul…"
type textarea "x"
type textarea "i need to prepare database for interview as a 1 year candidate what topic shoul…"
type textarea "x"
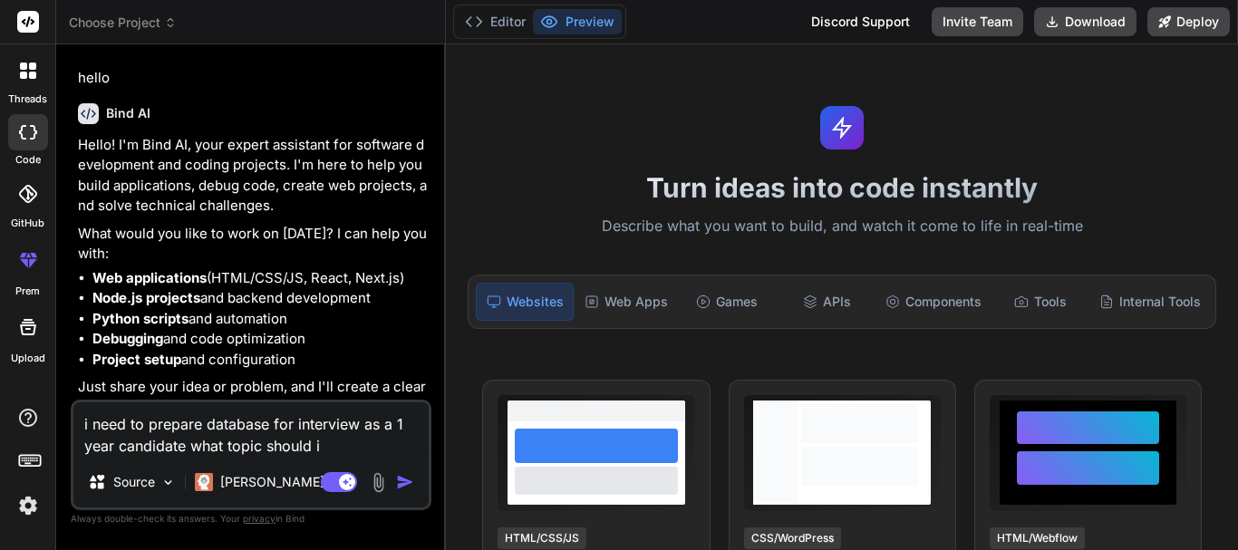
type textarea "i need to prepare database for interview as a 1 year candidate what topic shoul…"
type textarea "x"
type textarea "i need to prepare database for interview as a 1 year candidate what topic shoul…"
type textarea "x"
type textarea "i need to prepare database for interview as a 1 year candidate what topic shoul…"
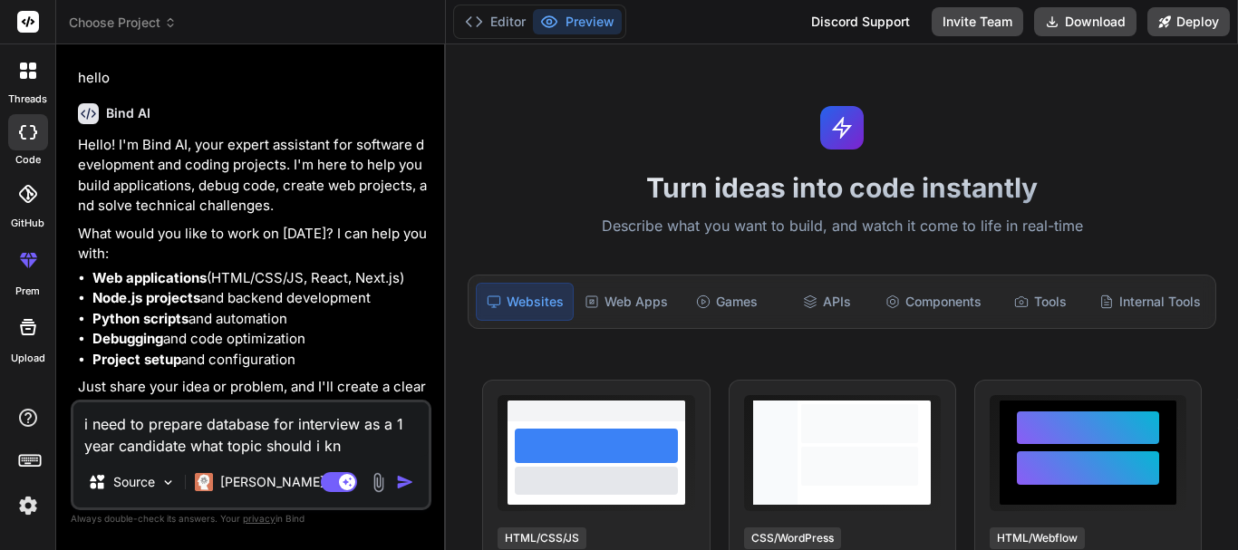
type textarea "x"
type textarea "i need to prepare database for interview as a 1 year candidate what topic shoul…"
type textarea "x"
type textarea "i need to prepare database for interview as a 1 year candidate what topic shoul…"
type textarea "x"
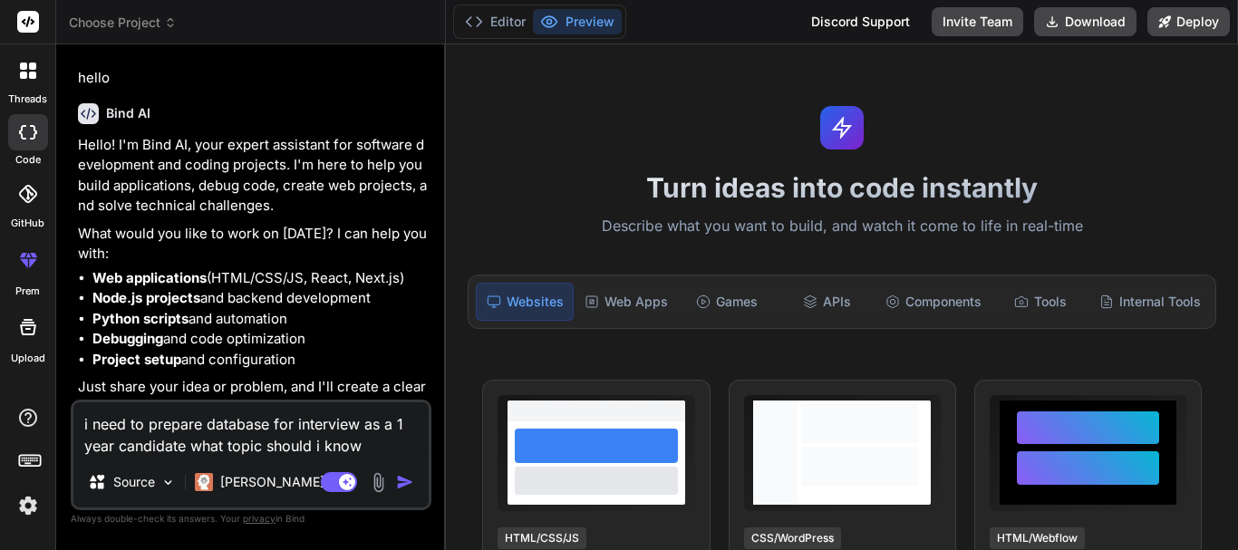
type textarea "i need to prepare database for interview as a 1 year candidate what topic shoul…"
type textarea "x"
type textarea "i need to prepare database for interview as a 1 year candidate what topic shoul…"
type textarea "x"
type textarea "i need to prepare database for interview as a 1 year candidate what topic shoul…"
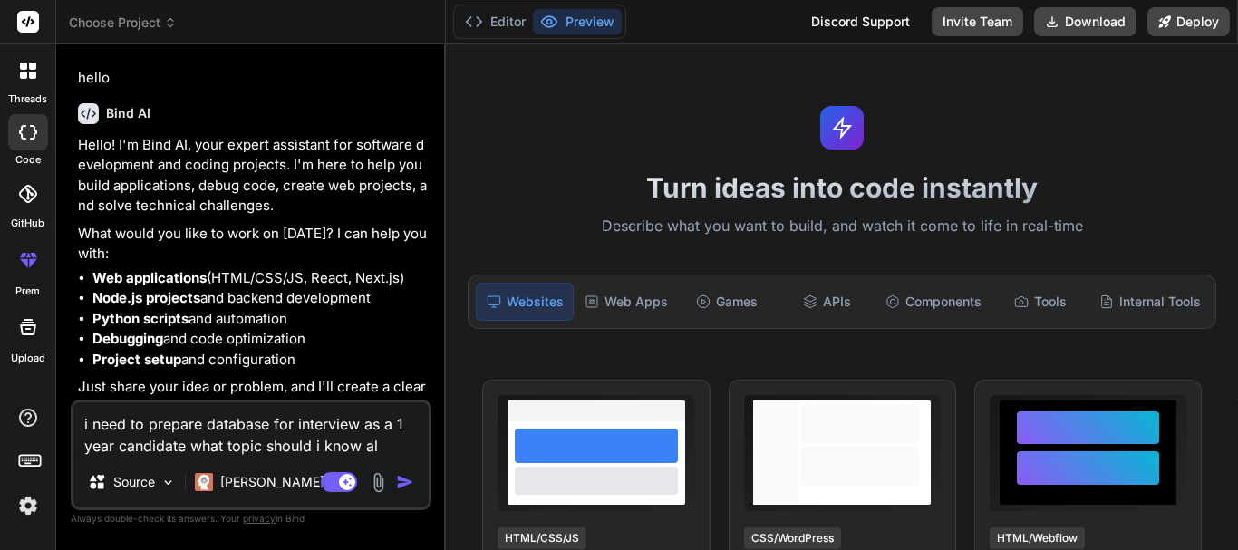
type textarea "x"
type textarea "i need to prepare database for interview as a 1 year candidate what topic shoul…"
type textarea "x"
type textarea "i need to prepare database for interview as a 1 year candidate what topic shoul…"
type textarea "x"
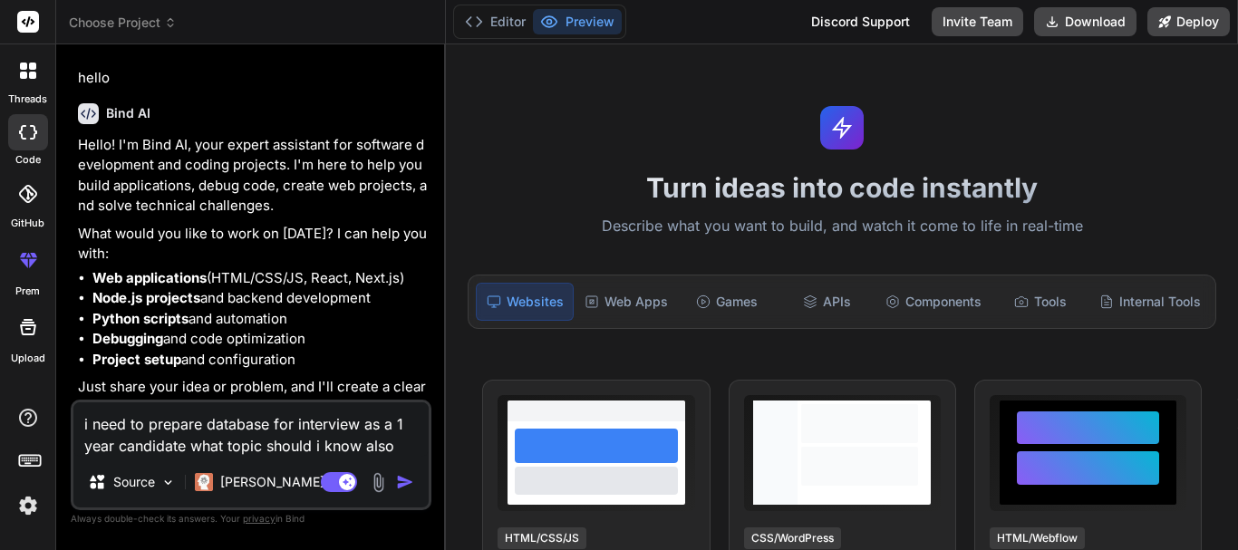
type textarea "i need to prepare database for interview as a 1 year candidate what topic shoul…"
type textarea "x"
type textarea "i need to prepare database for interview as a 1 year candidate what topic shoul…"
type textarea "x"
type textarea "i need to prepare database for interview as a 1 year candidate what topic shoul…"
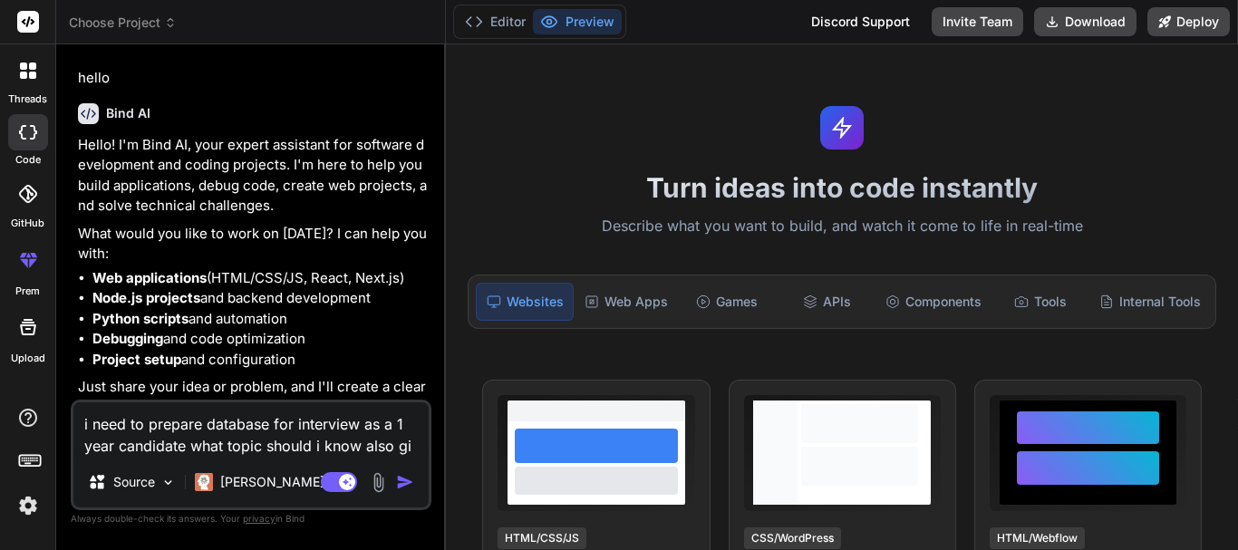
type textarea "x"
type textarea "i need to prepare database for interview as a 1 year candidate what topic shoul…"
type textarea "x"
type textarea "i need to prepare database for interview as a 1 year candidate what topic shoul…"
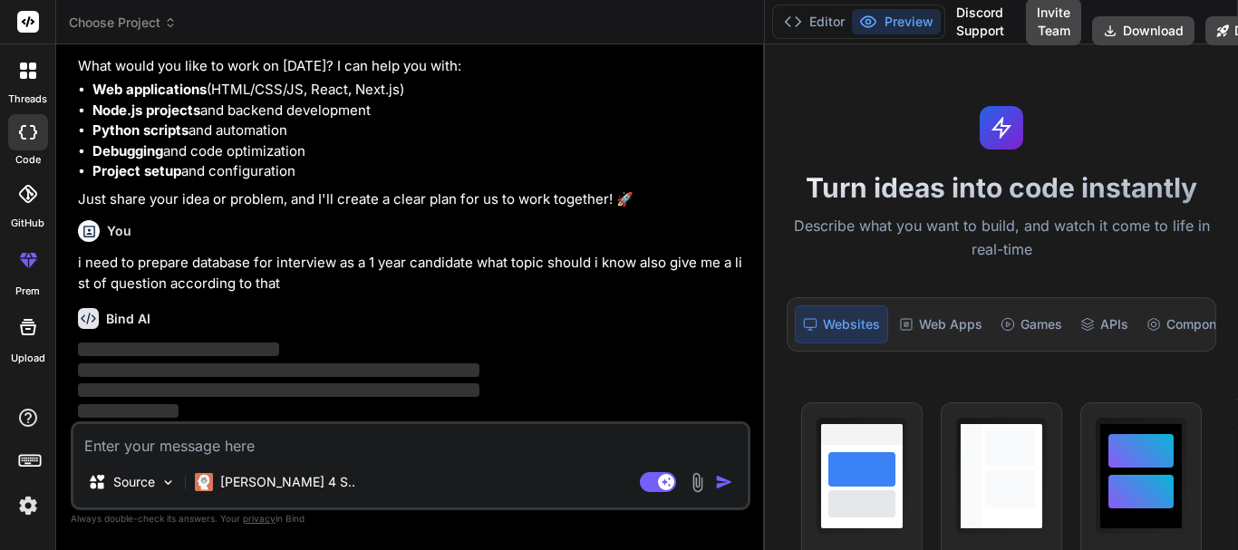
scroll to position [158, 0]
drag, startPoint x: 444, startPoint y: 99, endPoint x: 1172, endPoint y: 280, distance: 750.1
click at [1172, 280] on div "Choose Project Created with Pixso. Bind AI Web Search Created with Pixso. Code …" at bounding box center [647, 275] width 1182 height 550
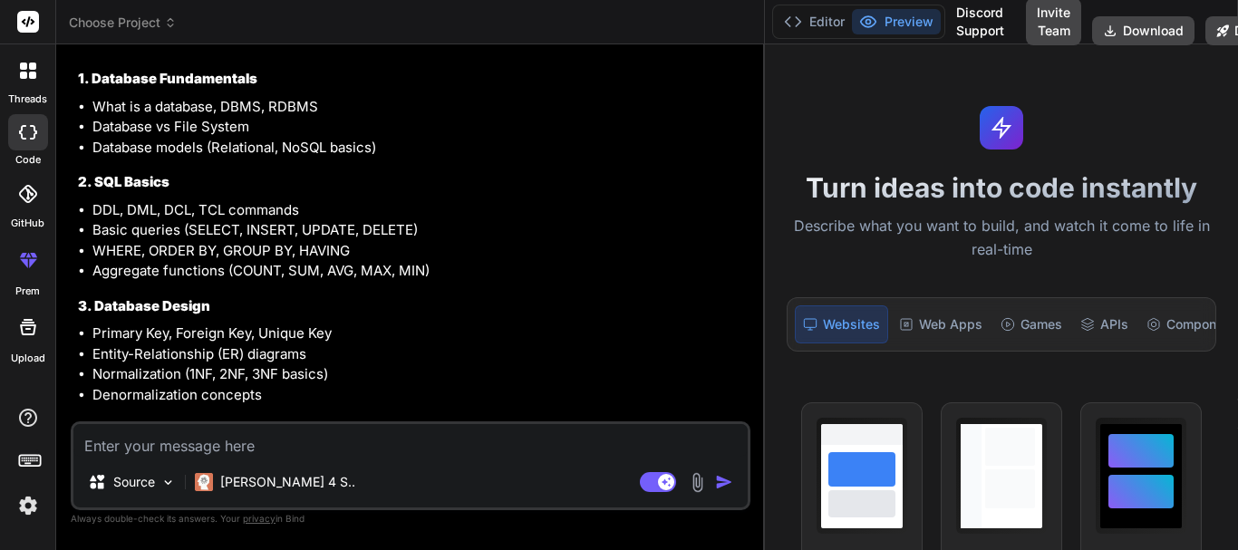
scroll to position [422, 0]
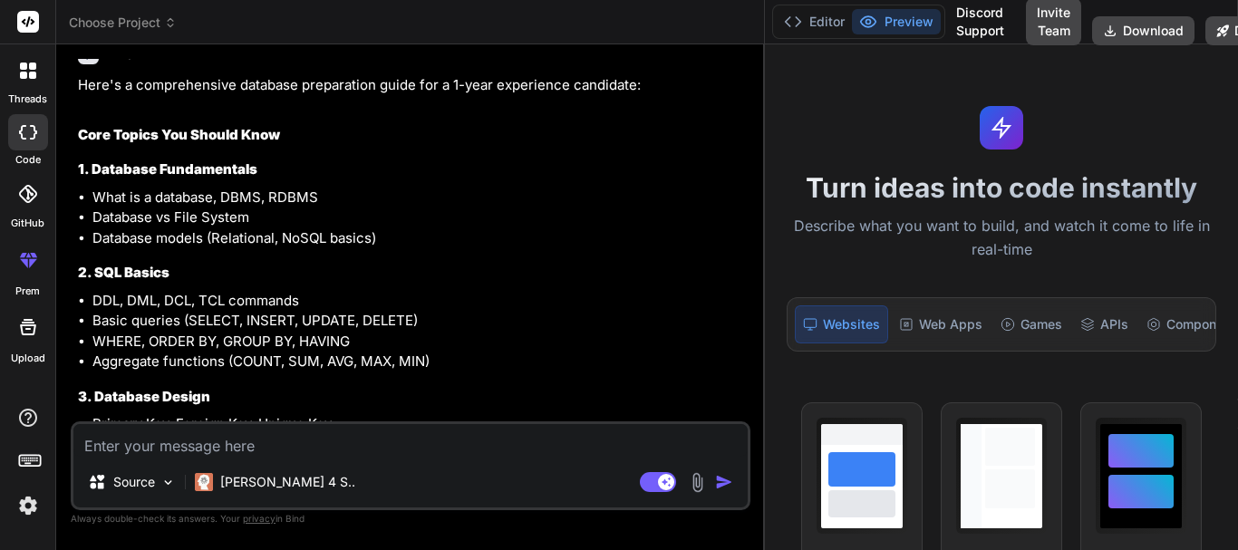
drag, startPoint x: 363, startPoint y: 148, endPoint x: 336, endPoint y: 217, distance: 74.1
drag, startPoint x: 336, startPoint y: 217, endPoint x: 256, endPoint y: 241, distance: 84.3
click at [256, 241] on li "Database models (Relational, NoSQL basics)" at bounding box center [419, 238] width 654 height 21
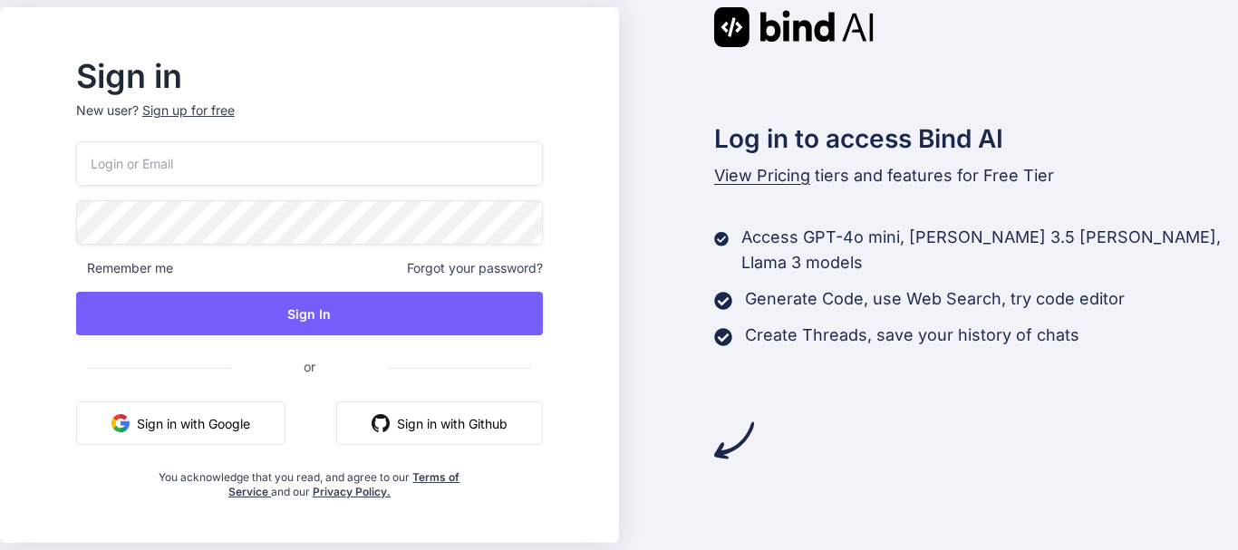
click at [286, 183] on input "email" at bounding box center [309, 163] width 467 height 44
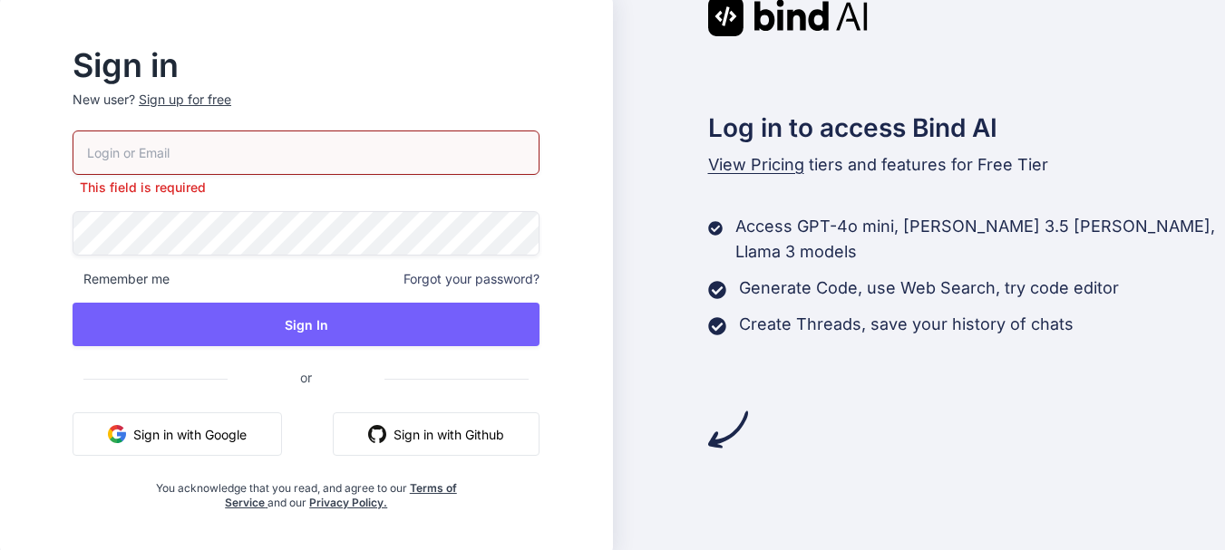
click at [200, 143] on input "email" at bounding box center [306, 153] width 467 height 44
paste input "[EMAIL_ADDRESS][DOMAIN_NAME]"
type input "[EMAIL_ADDRESS][DOMAIN_NAME]"
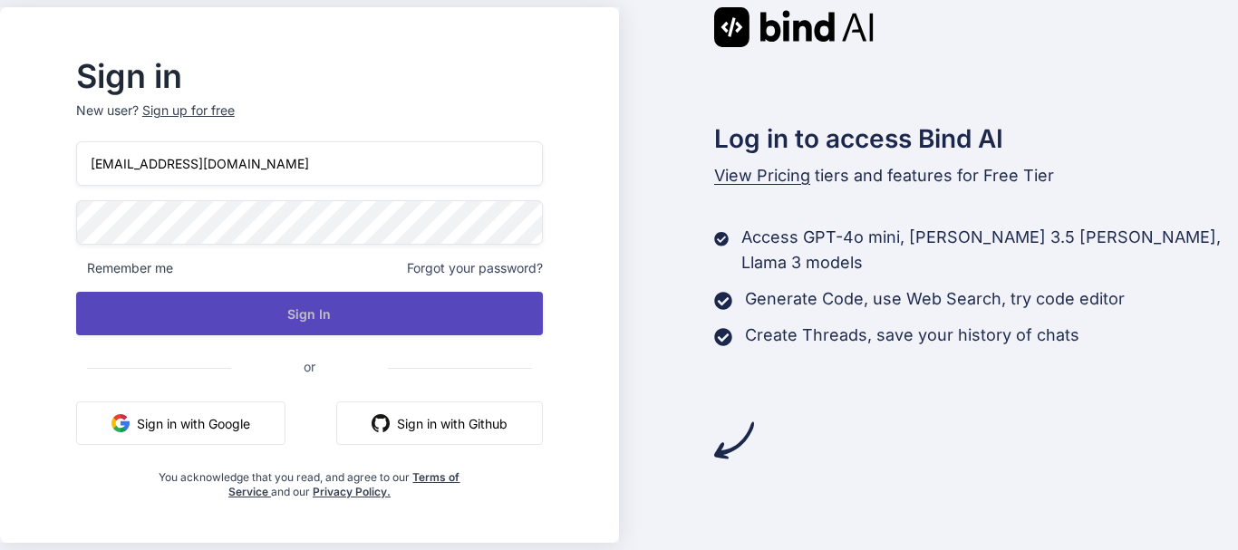
click at [220, 302] on button "Sign In" at bounding box center [309, 314] width 467 height 44
